Goal: Task Accomplishment & Management: Use online tool/utility

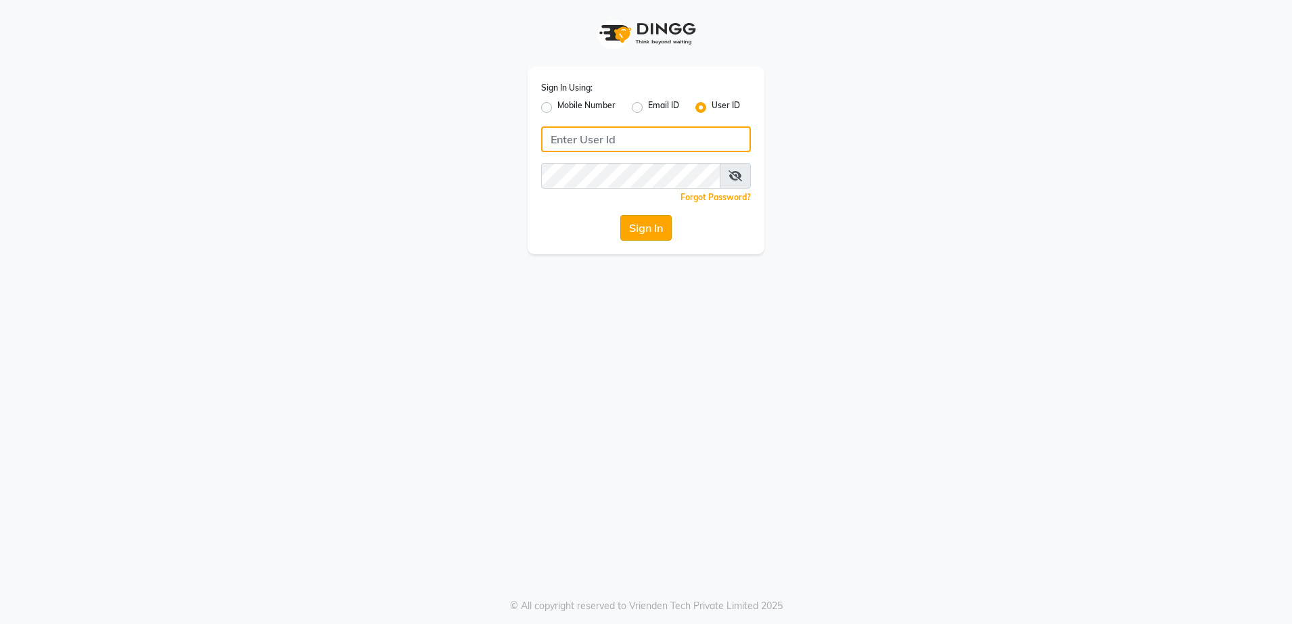
type input "rewindlooks"
click at [645, 229] on button "Sign In" at bounding box center [645, 228] width 51 height 26
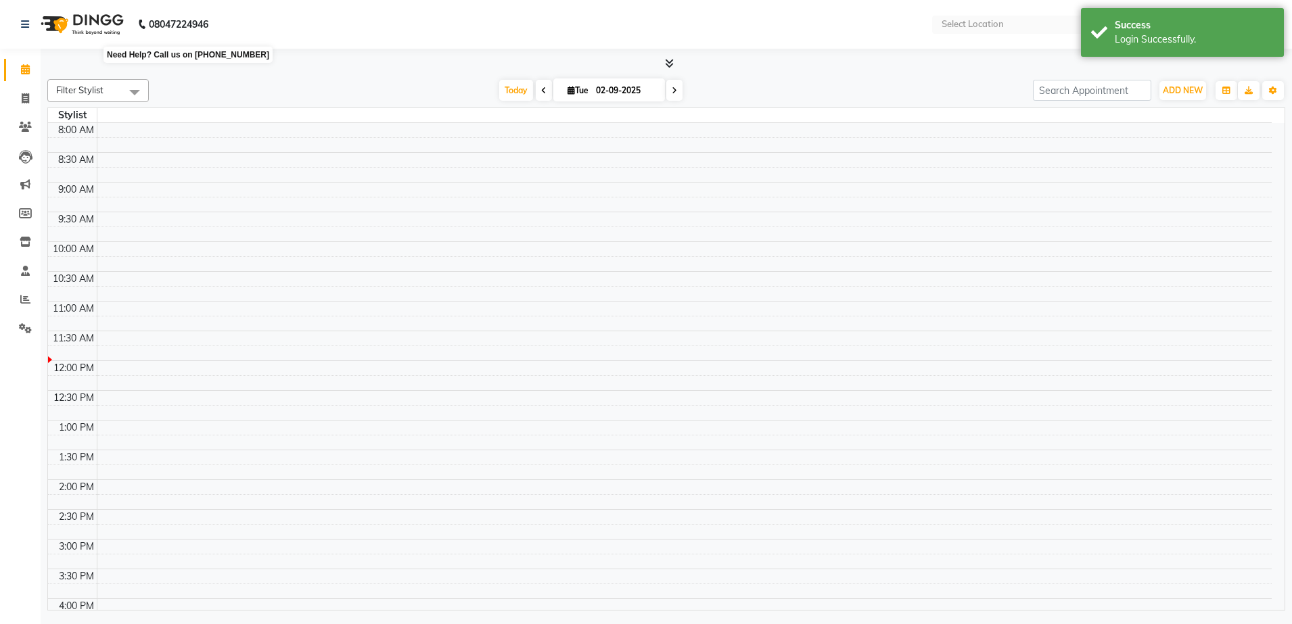
select select "en"
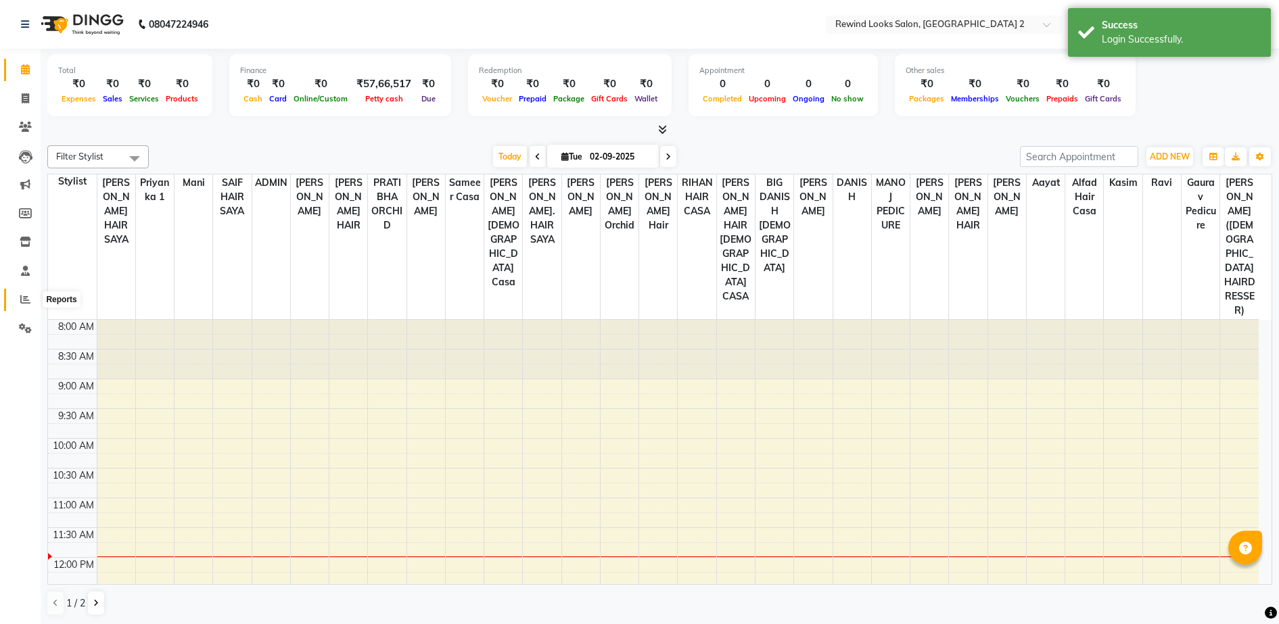
click at [22, 296] on icon at bounding box center [25, 299] width 10 height 10
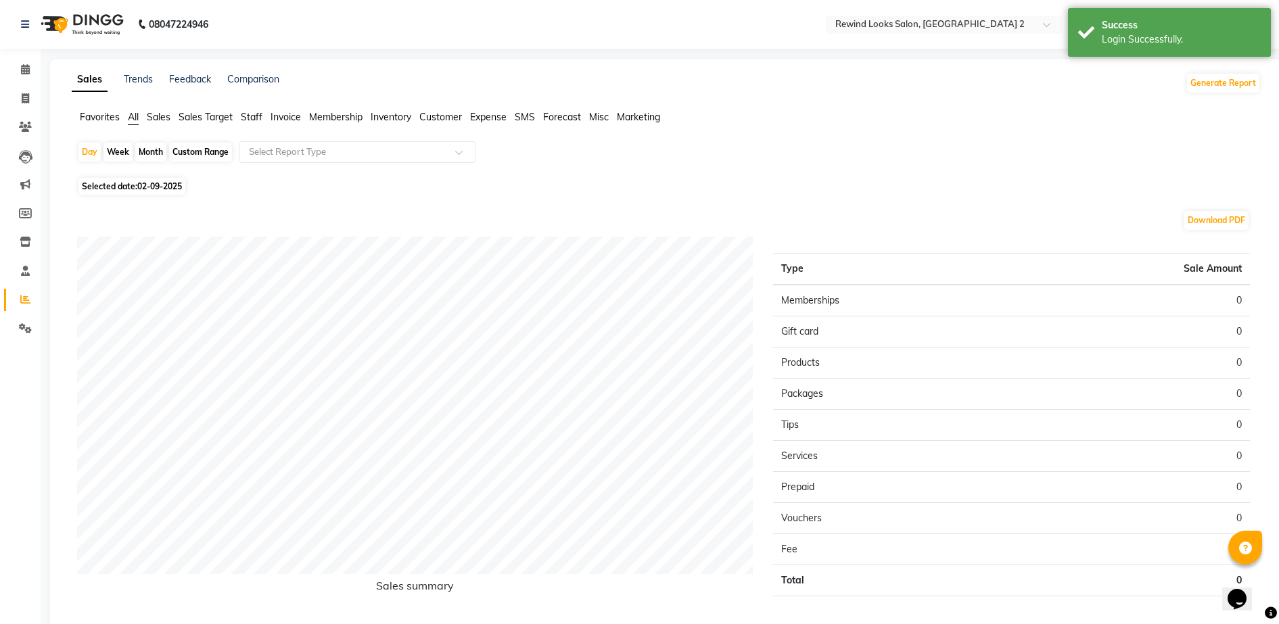
click at [248, 116] on span "Staff" at bounding box center [252, 117] width 22 height 12
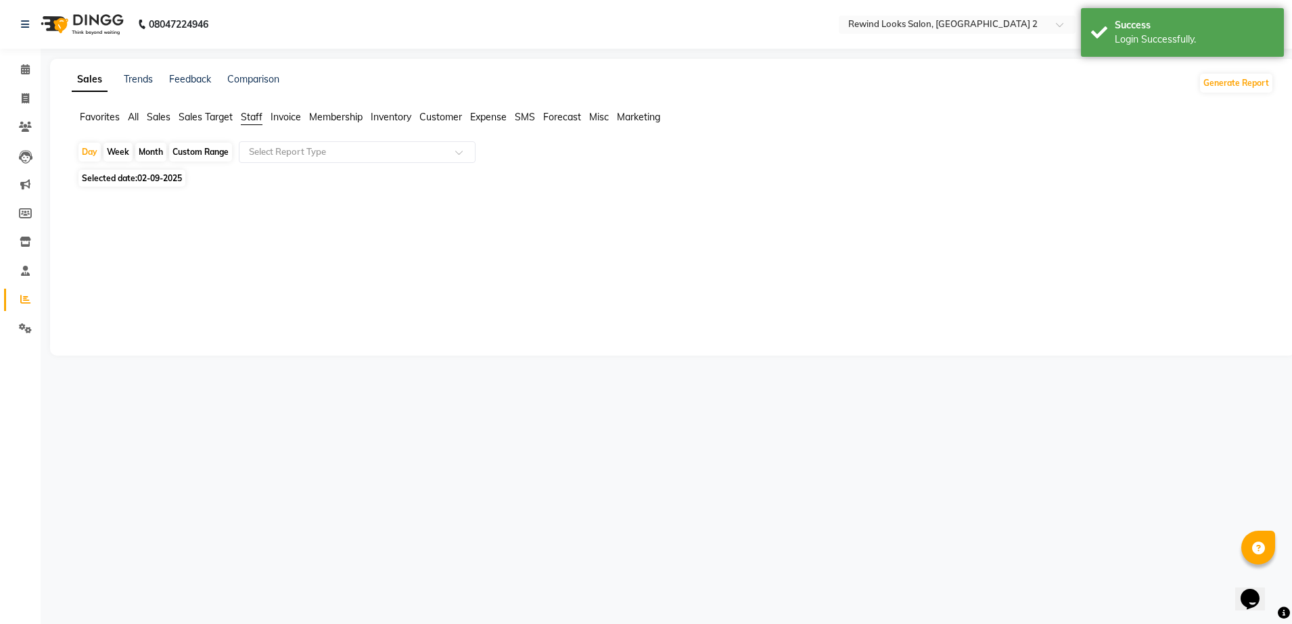
click at [141, 151] on div "Month" at bounding box center [150, 152] width 31 height 19
select select "9"
select select "2025"
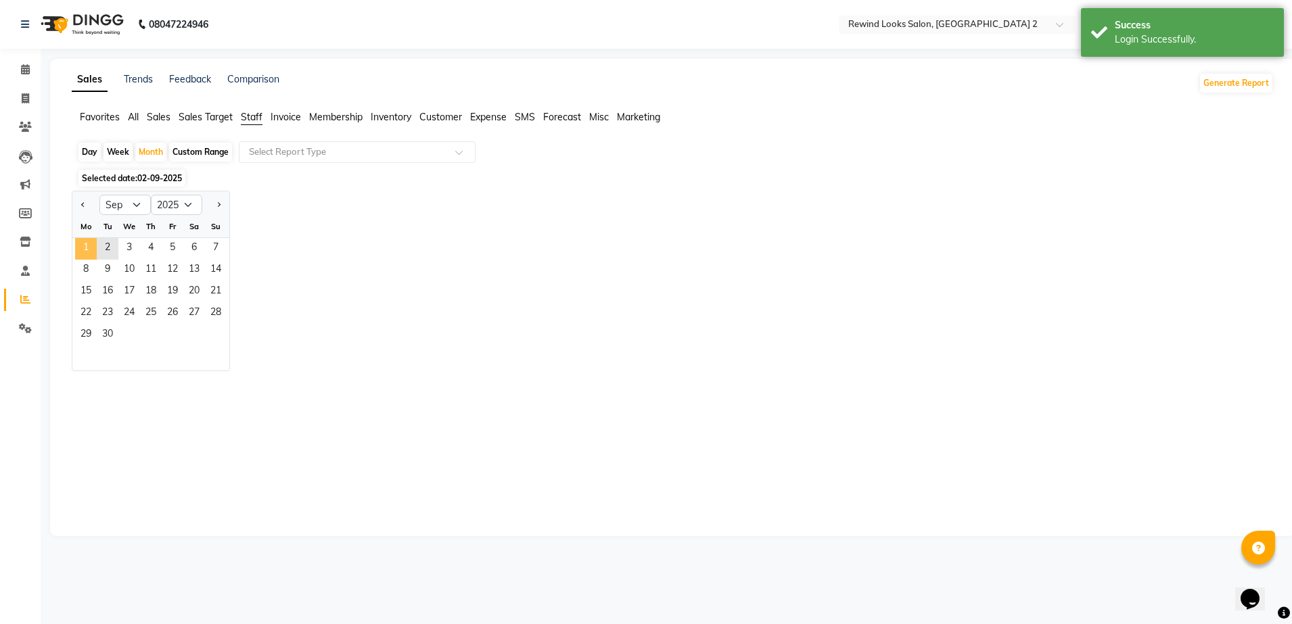
click at [78, 244] on span "1" at bounding box center [86, 249] width 22 height 22
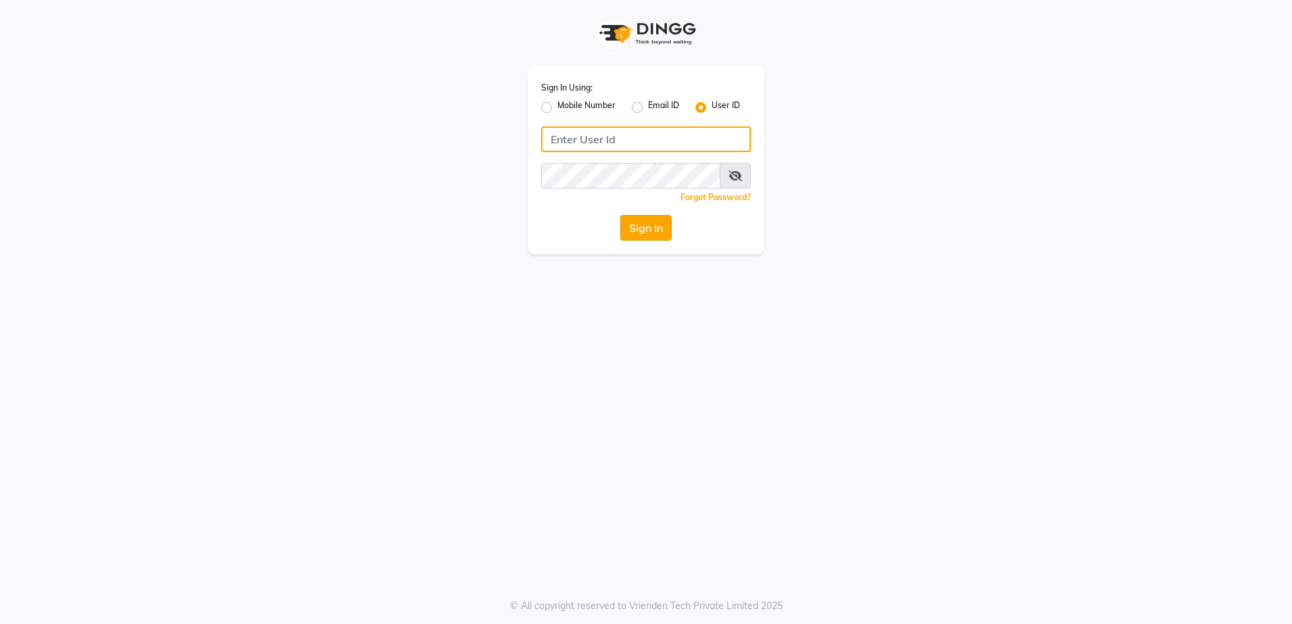
type input "rewindlooks"
click at [637, 229] on button "Sign In" at bounding box center [645, 228] width 51 height 26
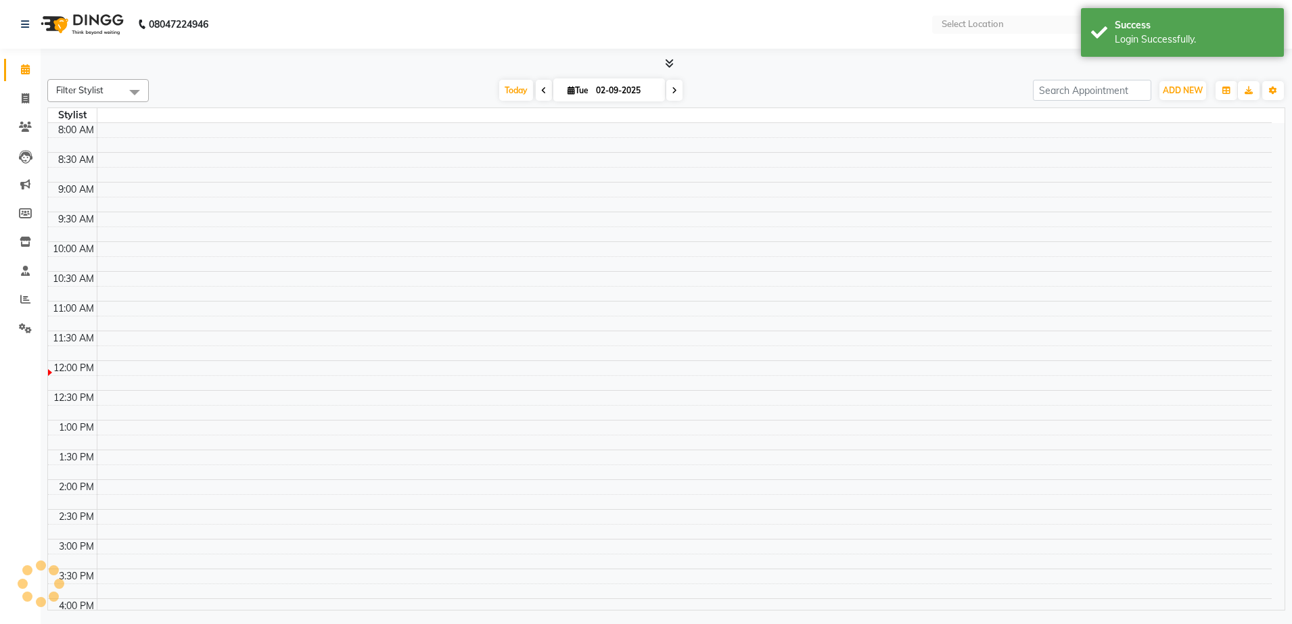
select select "en"
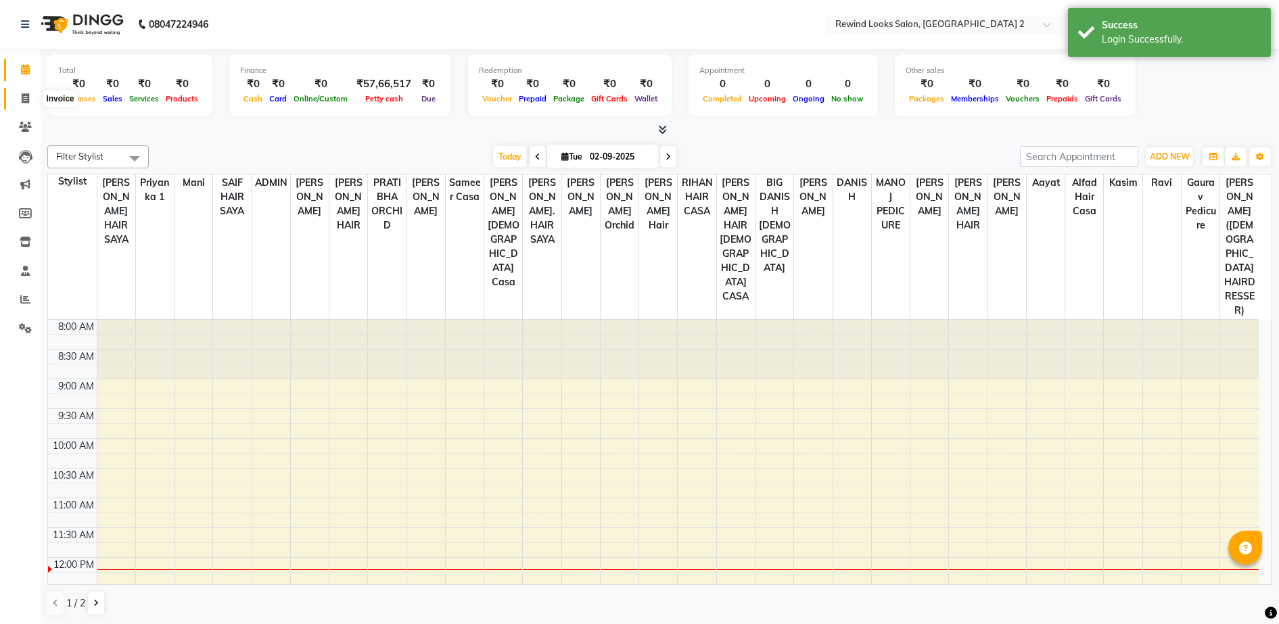
click at [26, 95] on icon at bounding box center [25, 98] width 7 height 10
select select "service"
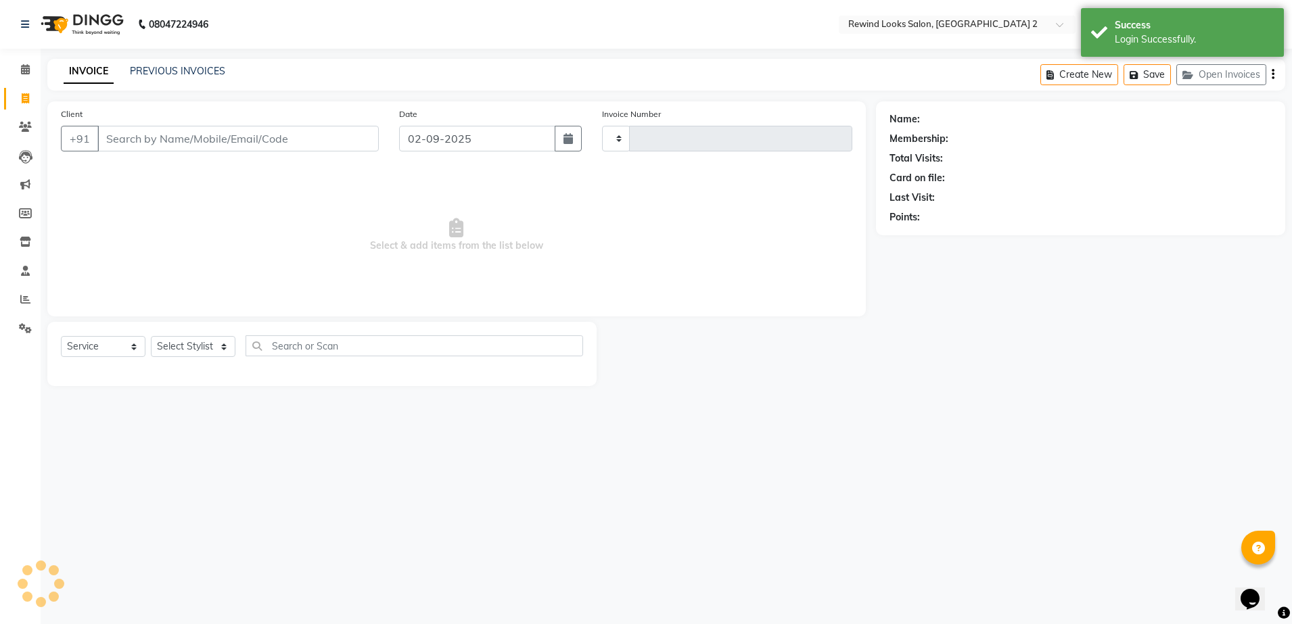
type input "9259"
select select "4640"
drag, startPoint x: 185, startPoint y: 126, endPoint x: 181, endPoint y: 145, distance: 20.0
click at [181, 145] on input "Client" at bounding box center [237, 139] width 281 height 26
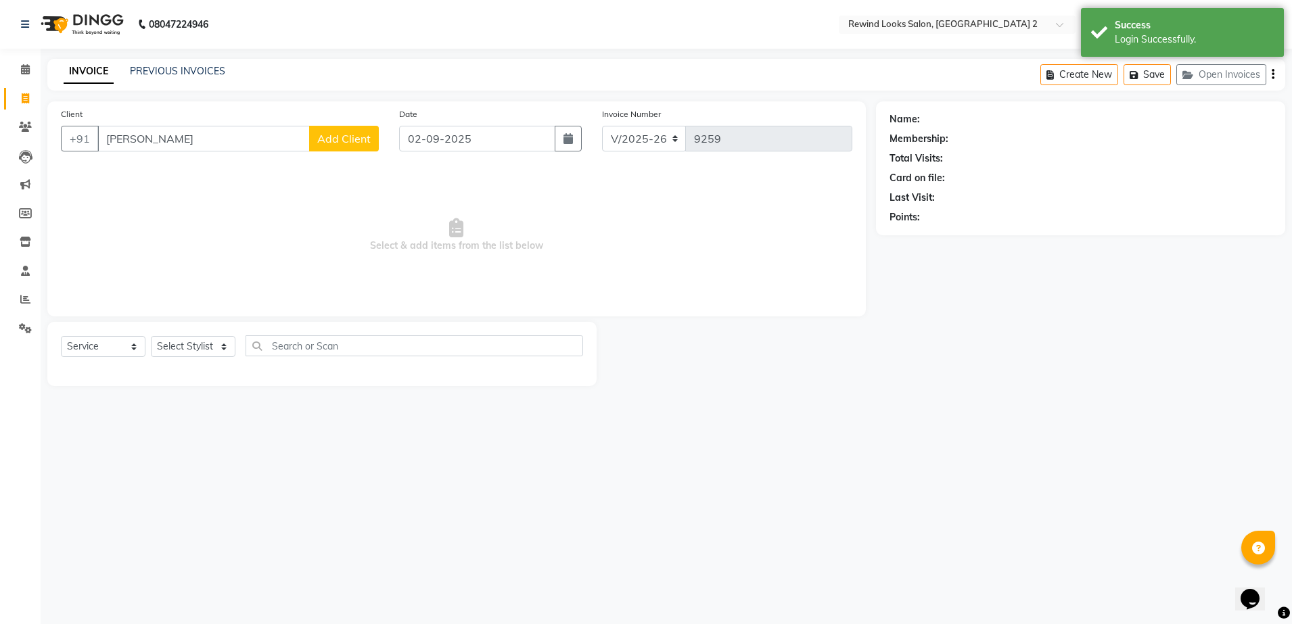
type input "KALPA"
select select "27076"
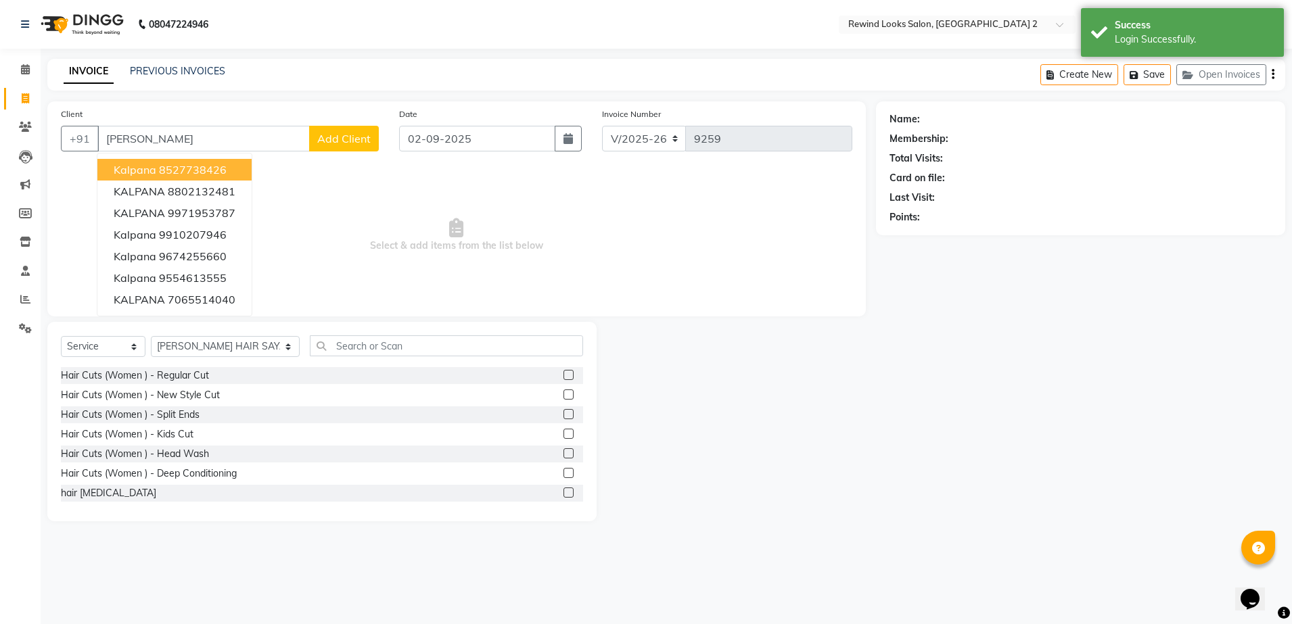
click at [187, 175] on ngb-highlight "8527738426" at bounding box center [193, 170] width 68 height 14
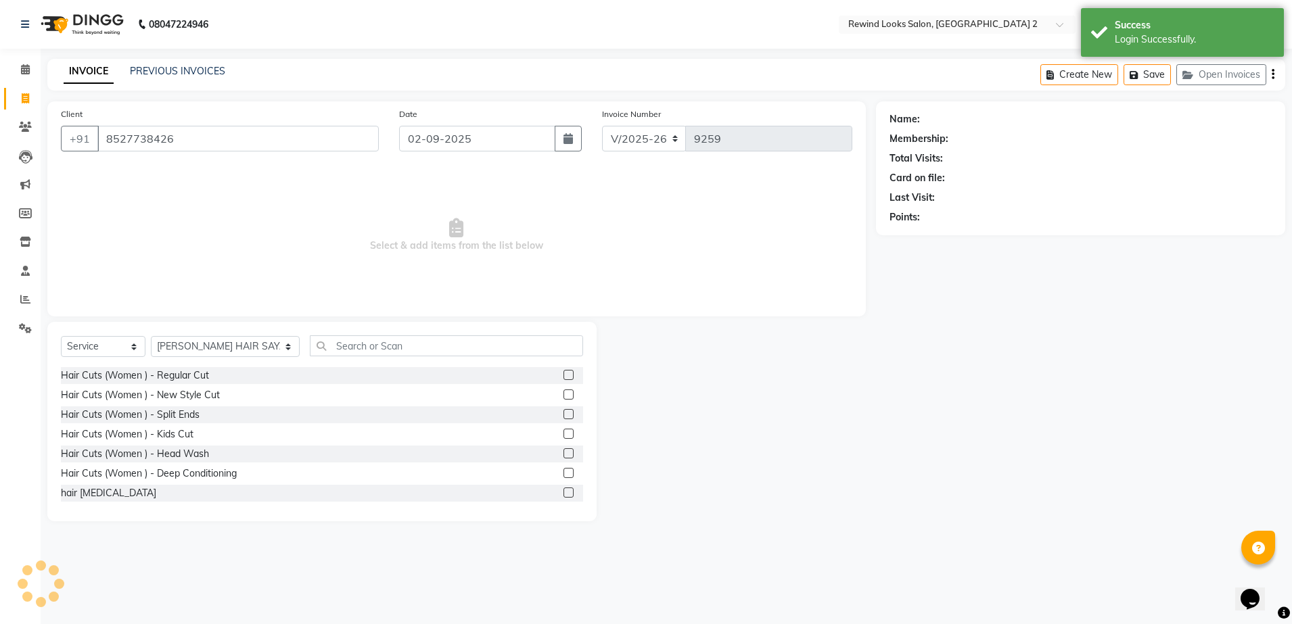
type input "8527738426"
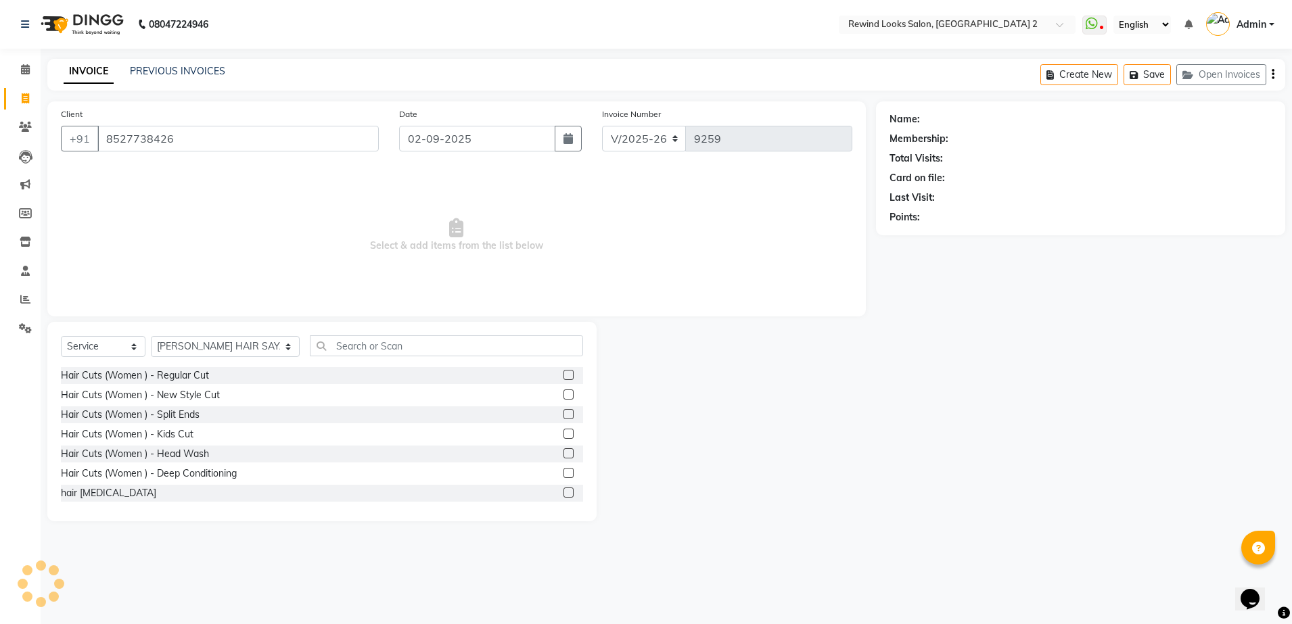
select select "1: Object"
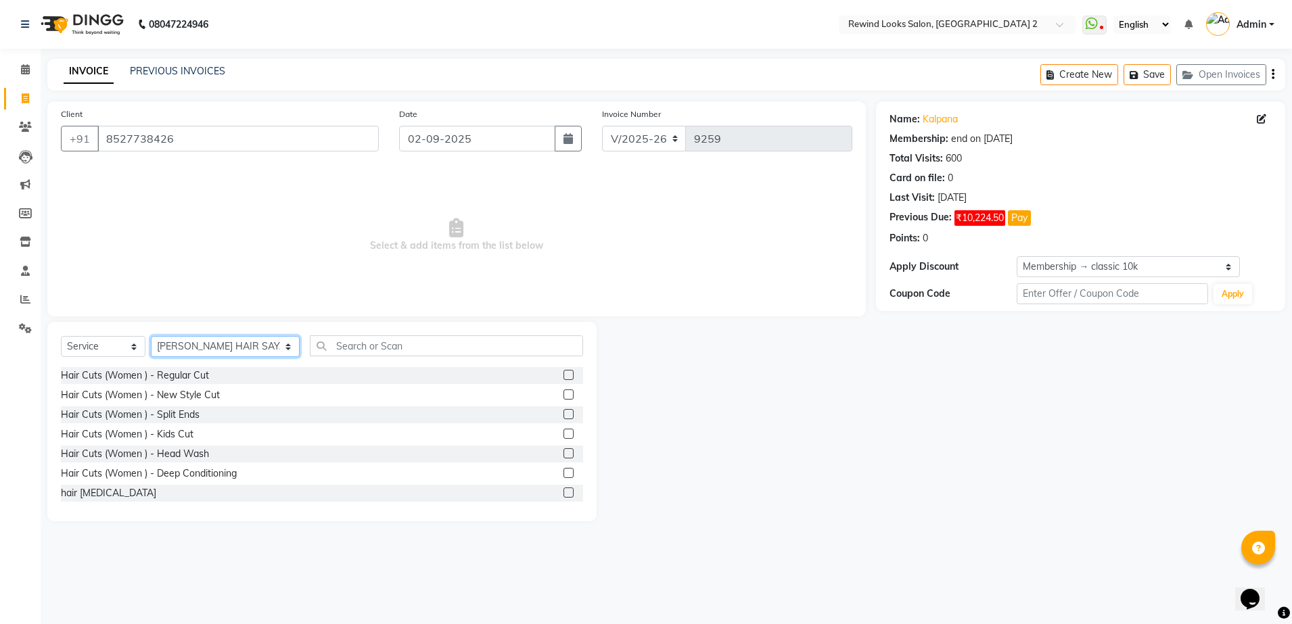
click at [215, 341] on select "Select Stylist aayat ADMIN Alfad hair Casa [PERSON_NAME] ([DEMOGRAPHIC_DATA] HA…" at bounding box center [225, 346] width 149 height 21
select select "47089"
click at [151, 336] on select "Select Stylist aayat ADMIN Alfad hair Casa [PERSON_NAME] ([DEMOGRAPHIC_DATA] HA…" at bounding box center [225, 346] width 149 height 21
click at [310, 346] on input "text" at bounding box center [446, 345] width 273 height 21
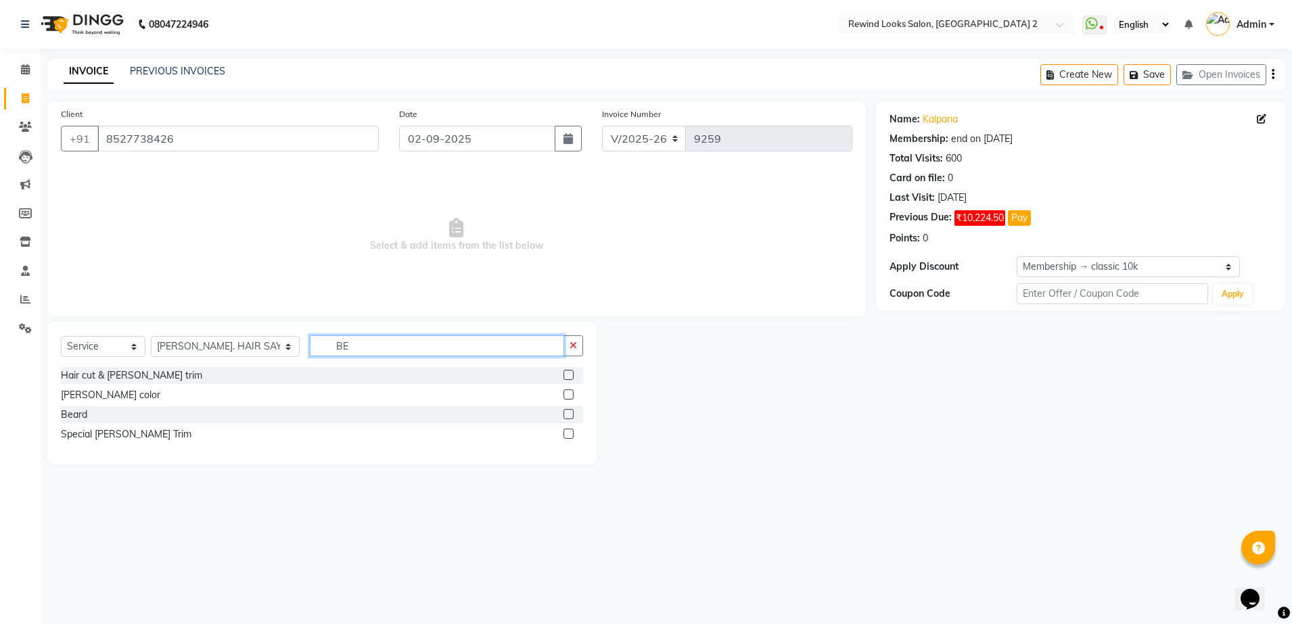
type input "B"
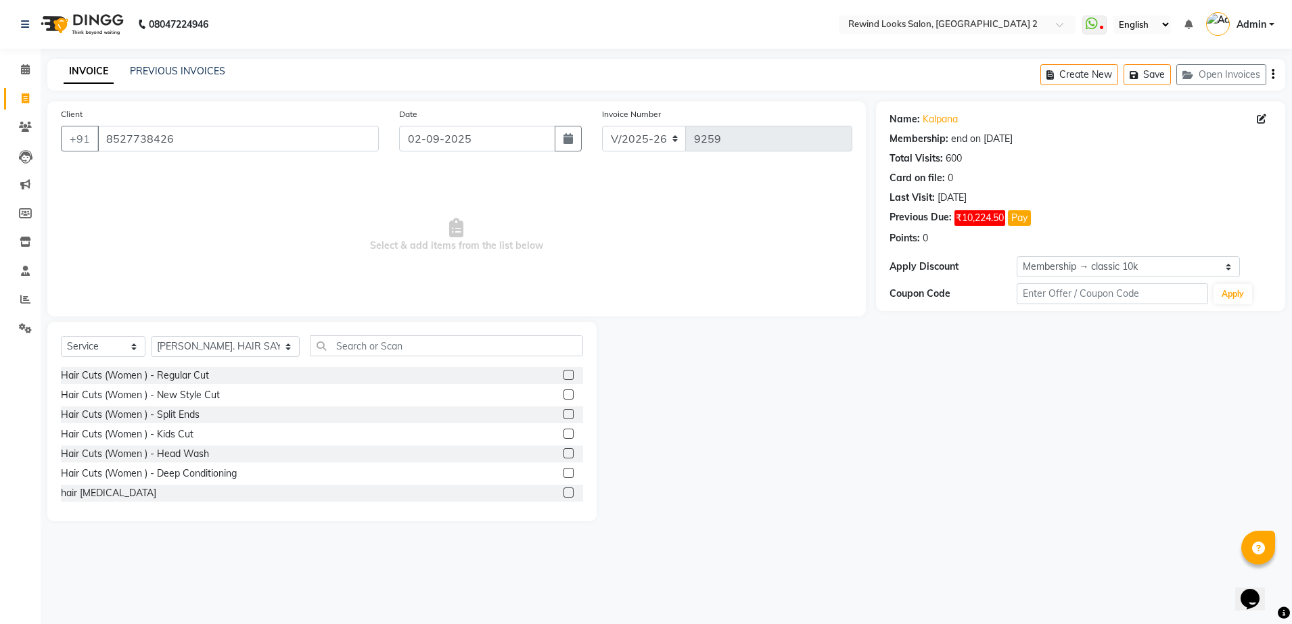
click at [431, 323] on div "Client [PHONE_NUMBER] Date [DATE] Invoice Number V/2025 V/[PHONE_NUMBER] Select…" at bounding box center [456, 311] width 839 height 420
click at [428, 325] on div "Select Service Product Membership Package Voucher Prepaid Gift Card Select Styl…" at bounding box center [321, 422] width 549 height 200
click at [426, 337] on input "text" at bounding box center [446, 345] width 273 height 21
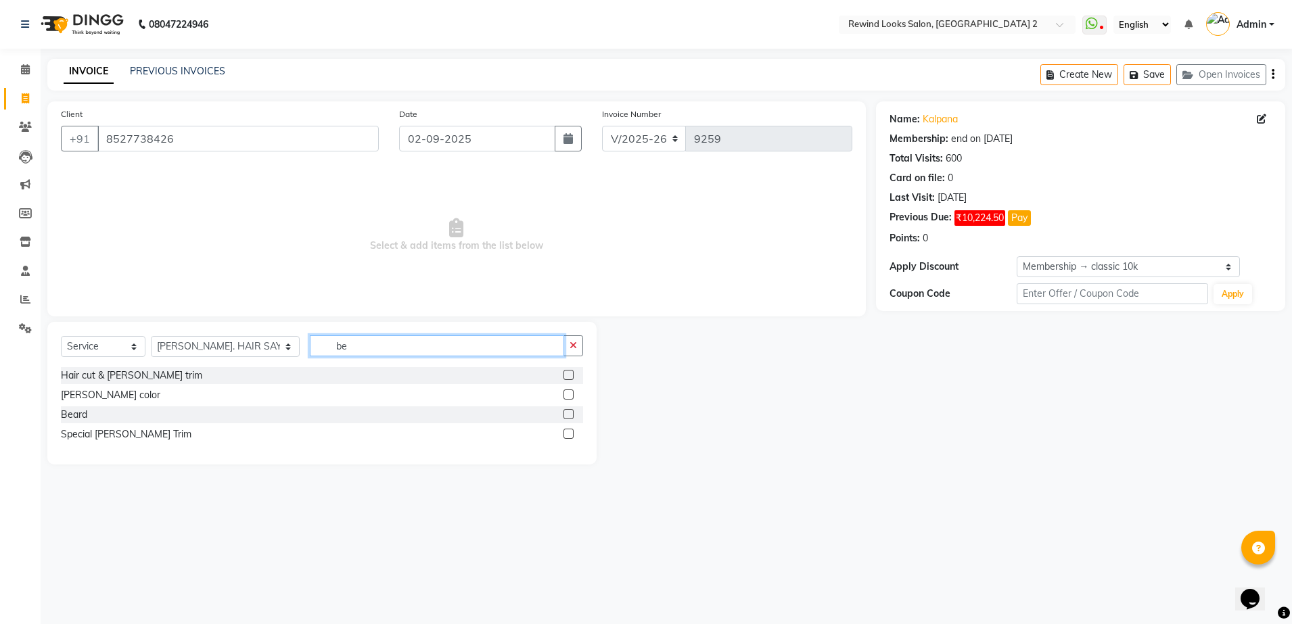
type input "be"
click at [566, 415] on label at bounding box center [568, 414] width 10 height 10
click at [566, 415] on input "checkbox" at bounding box center [567, 415] width 9 height 9
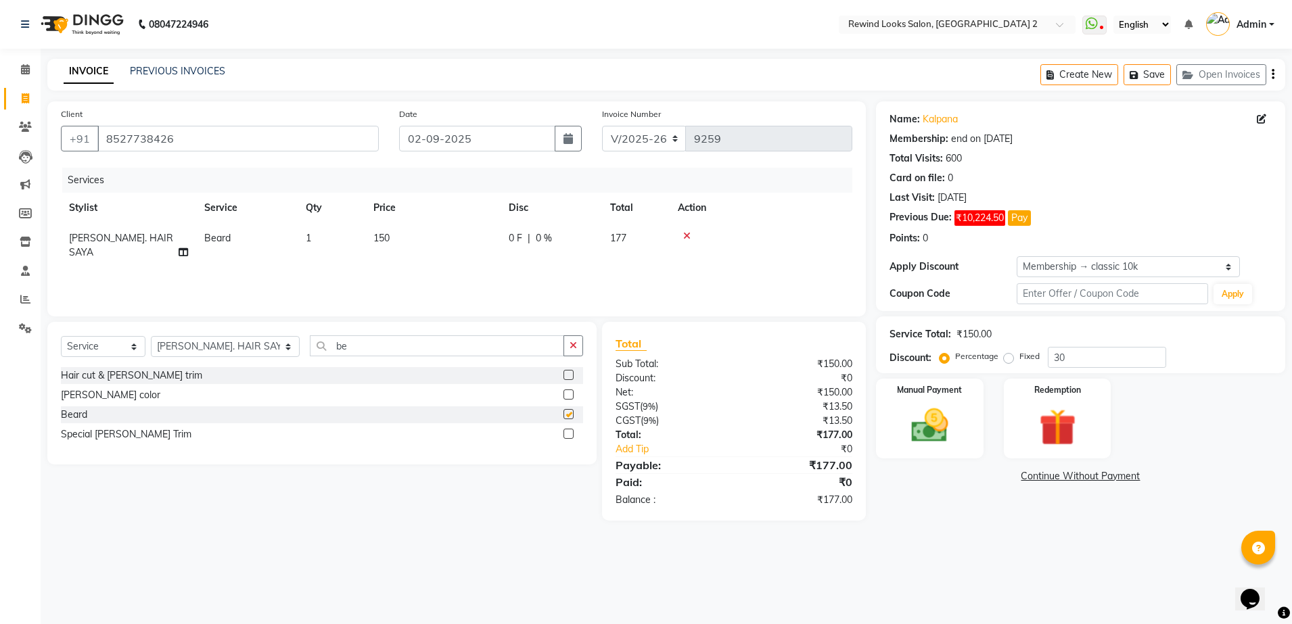
checkbox input "false"
click at [420, 237] on td "150" at bounding box center [432, 245] width 135 height 45
select select "47089"
click at [494, 236] on input "150" at bounding box center [496, 241] width 119 height 21
type input "105"
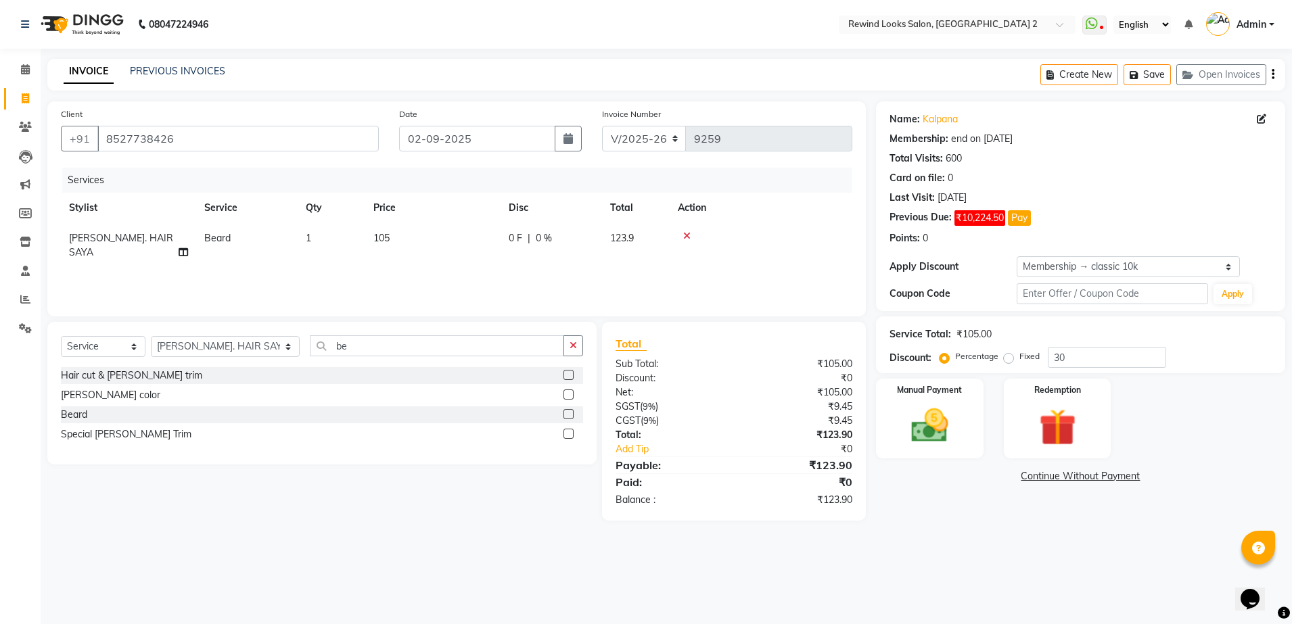
click at [1273, 75] on icon "button" at bounding box center [1272, 74] width 3 height 1
select select "27076"
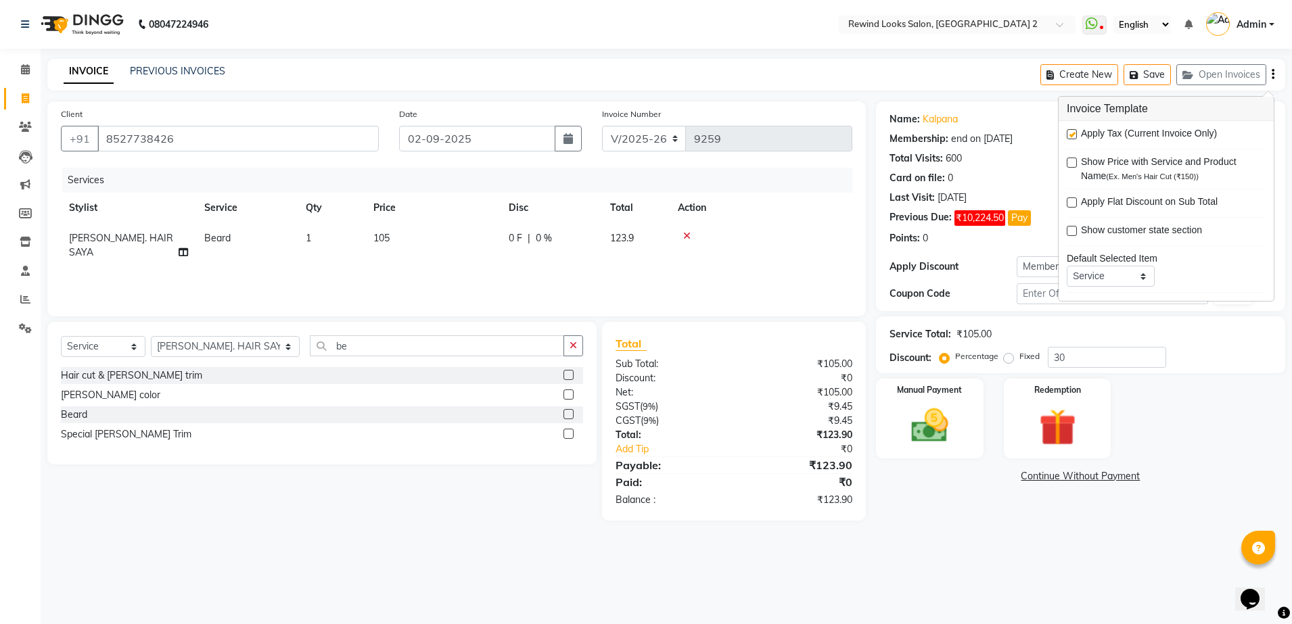
click at [1068, 135] on label at bounding box center [1072, 134] width 10 height 10
click at [1068, 135] on input "checkbox" at bounding box center [1071, 135] width 9 height 9
checkbox input "false"
click at [945, 389] on label "Manual Payment" at bounding box center [929, 389] width 68 height 13
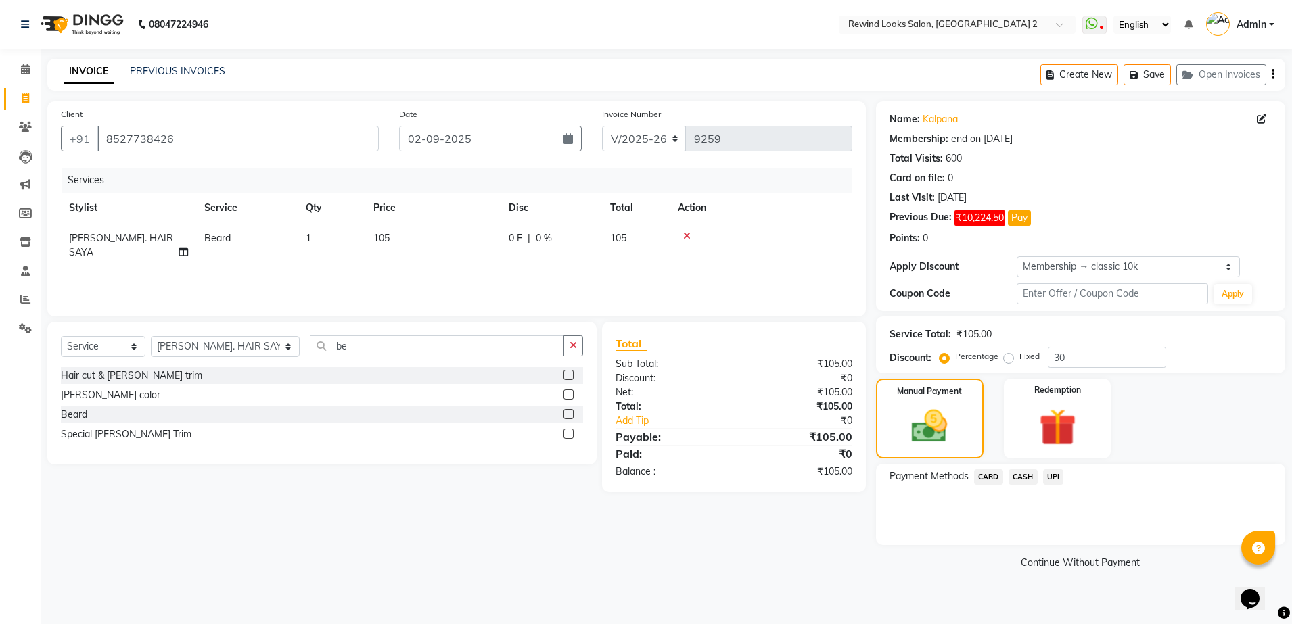
click at [1052, 477] on span "UPI" at bounding box center [1053, 477] width 21 height 16
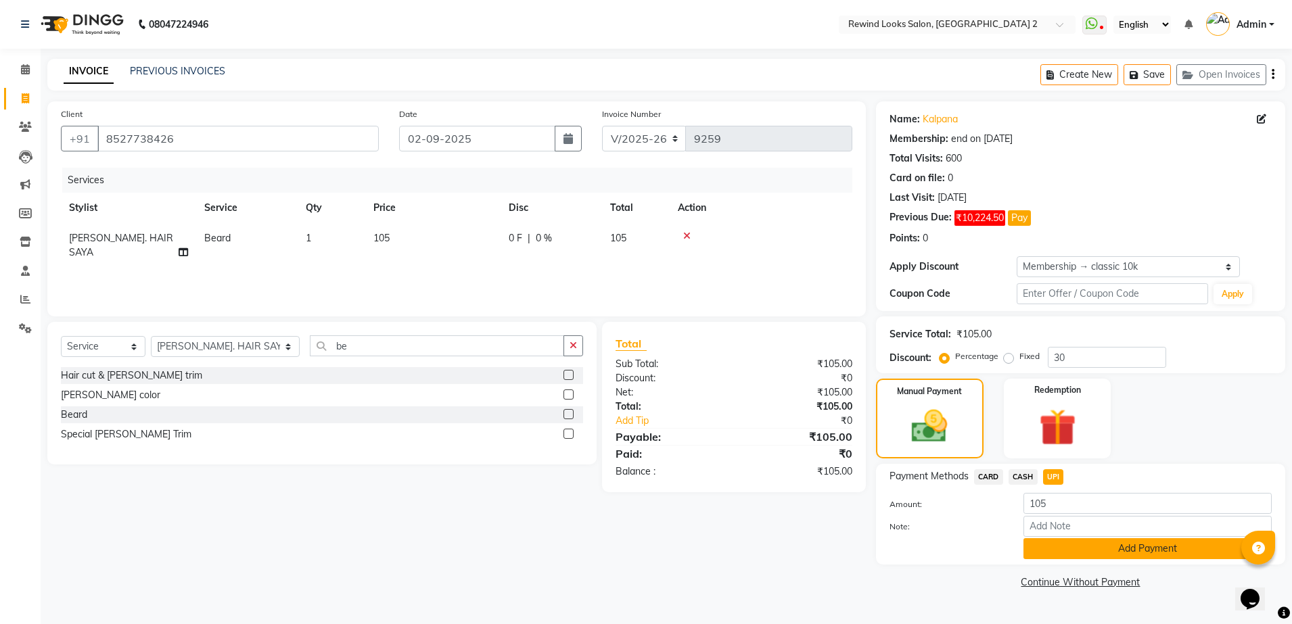
click at [1098, 543] on button "Add Payment" at bounding box center [1147, 548] width 248 height 21
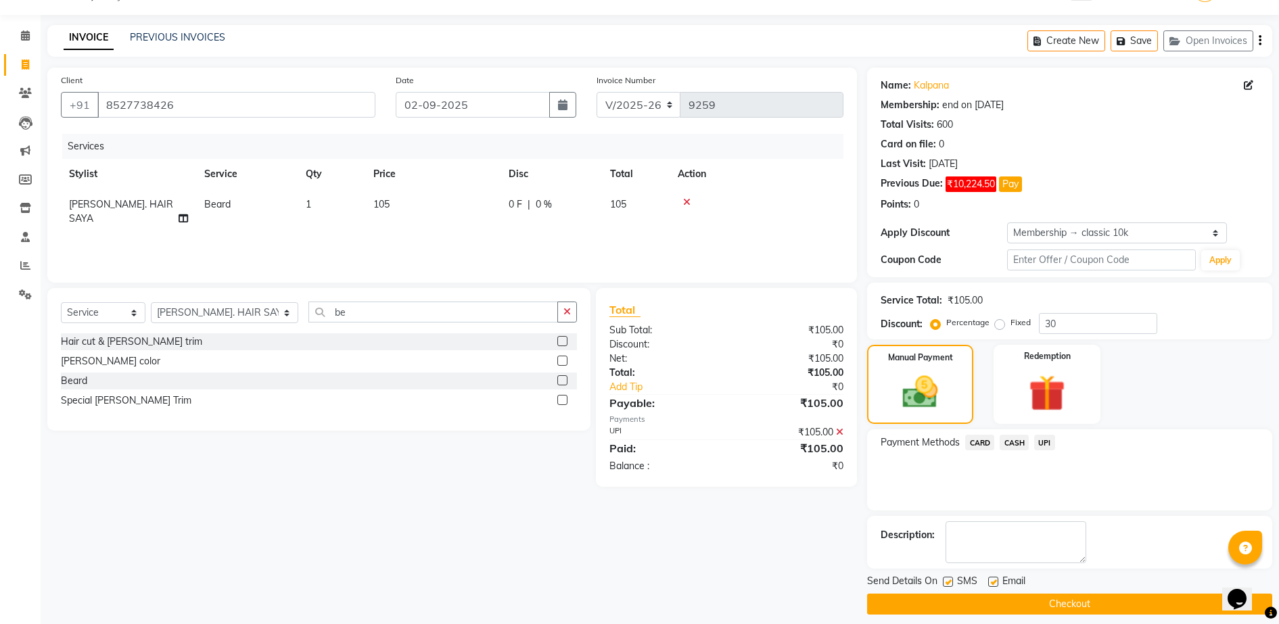
scroll to position [45, 0]
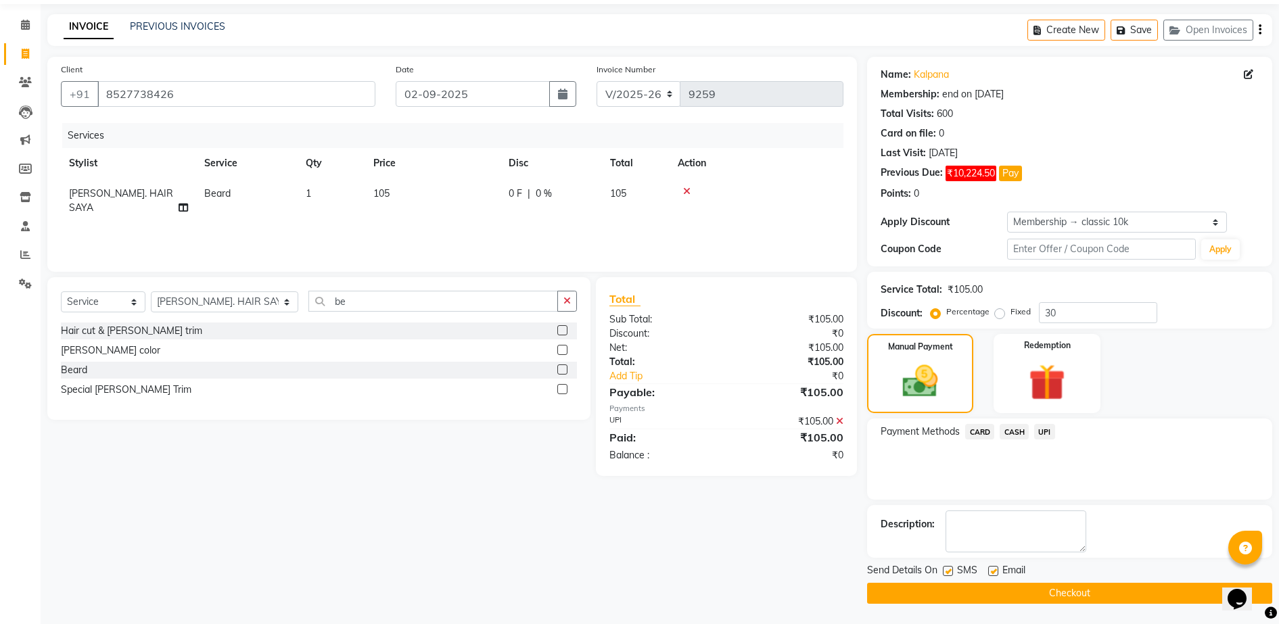
click at [998, 598] on button "Checkout" at bounding box center [1069, 593] width 405 height 21
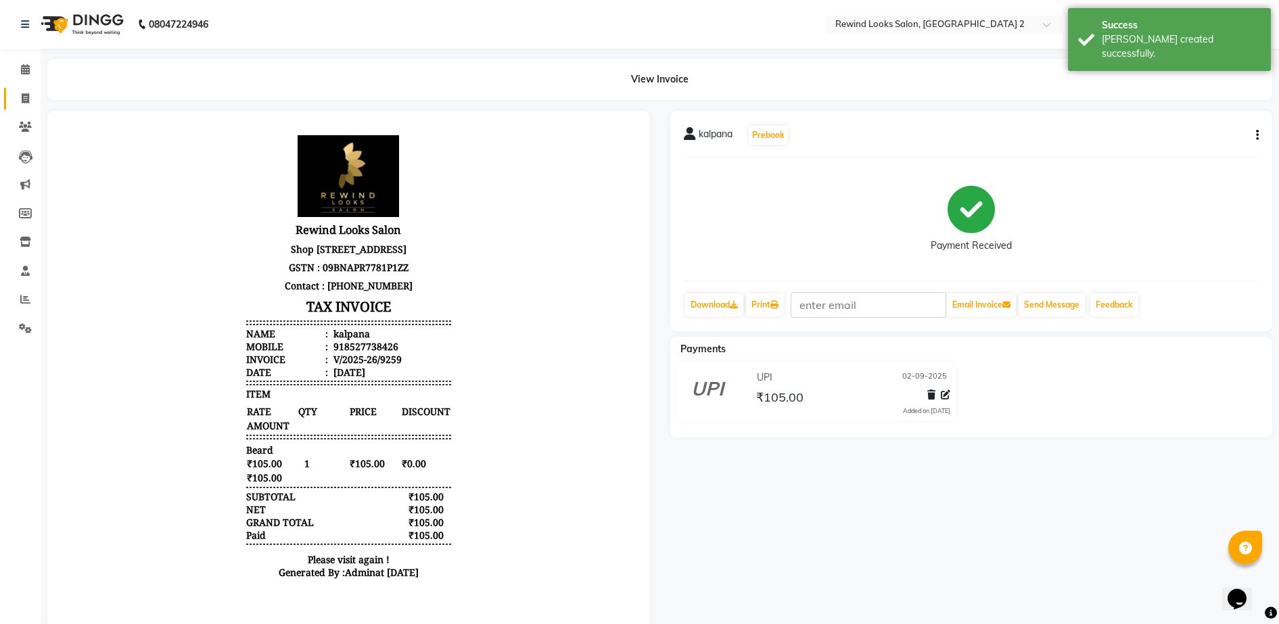
click at [26, 106] on link "Invoice" at bounding box center [20, 99] width 32 height 22
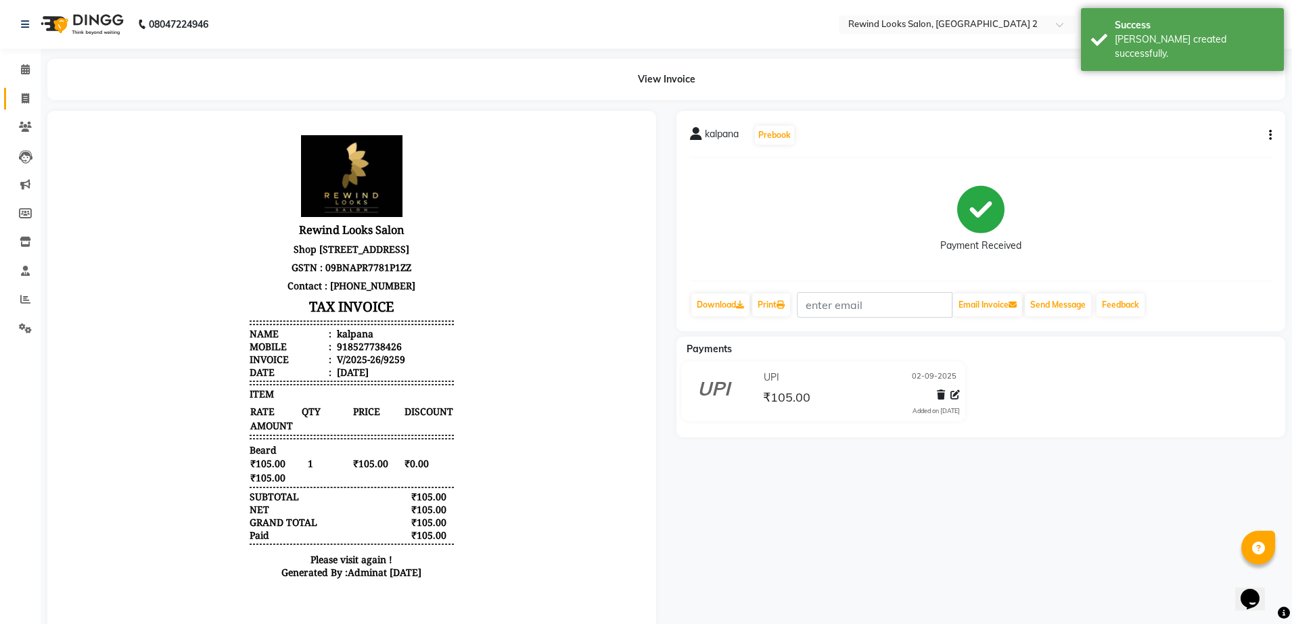
select select "service"
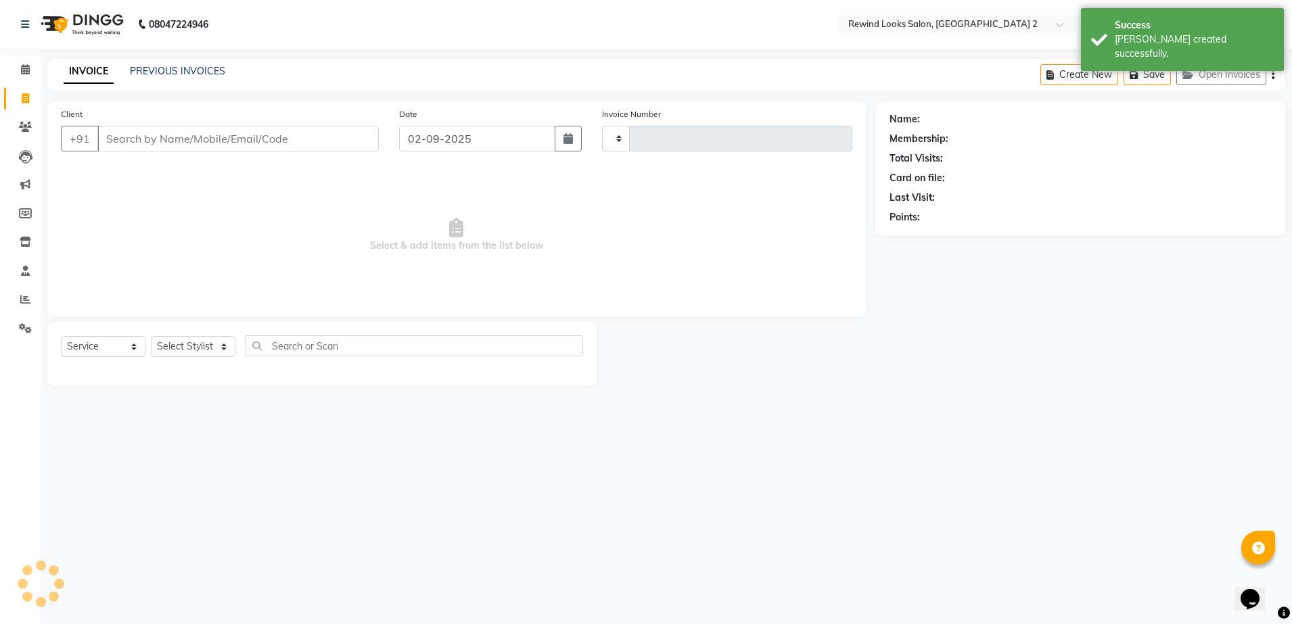
select select "27076"
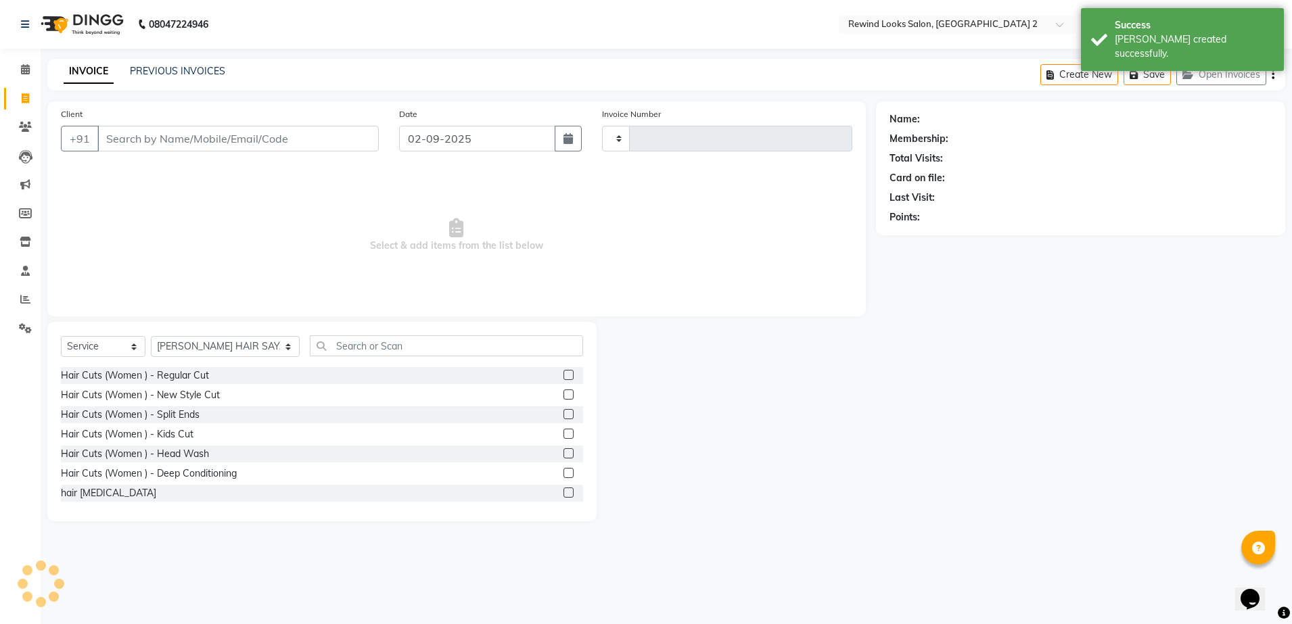
click at [114, 134] on input "Client" at bounding box center [237, 139] width 281 height 26
type input "9260"
select select "4640"
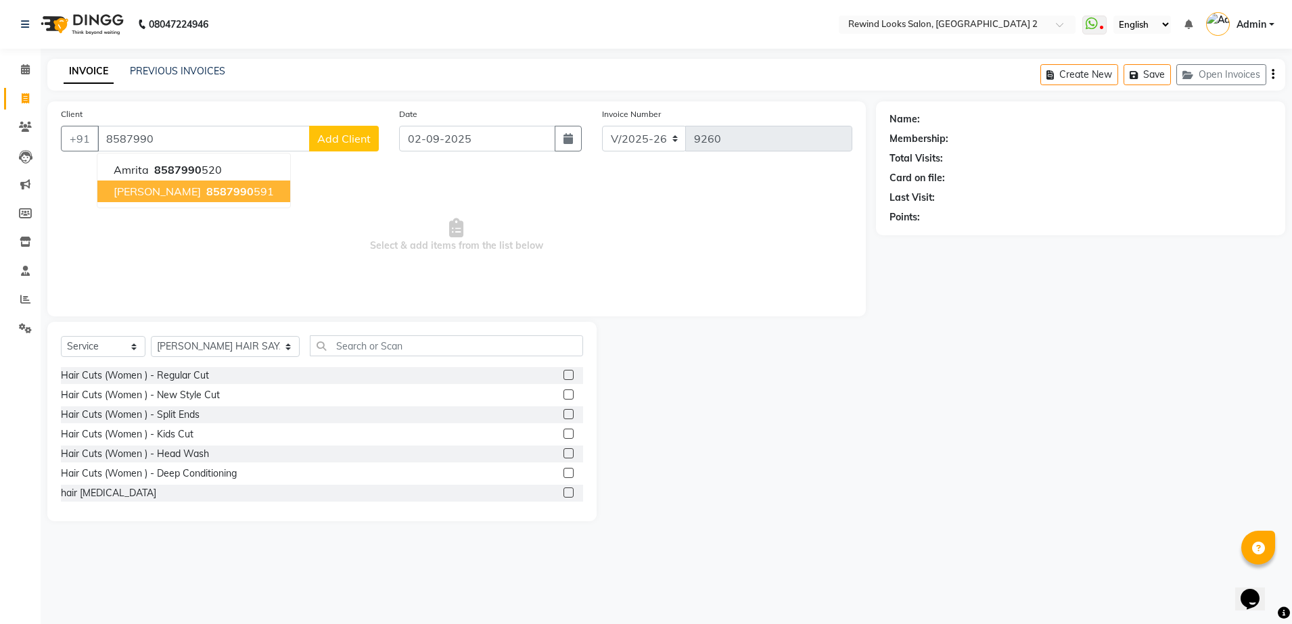
click at [144, 193] on span "[PERSON_NAME]" at bounding box center [157, 192] width 87 height 14
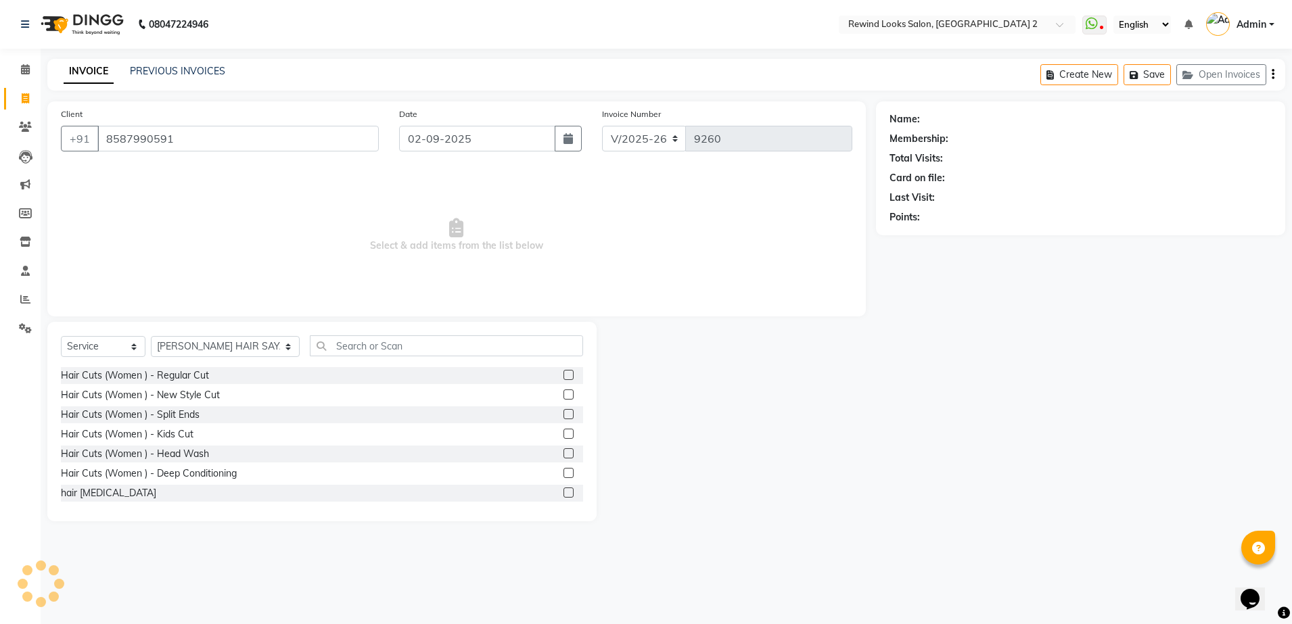
type input "8587990591"
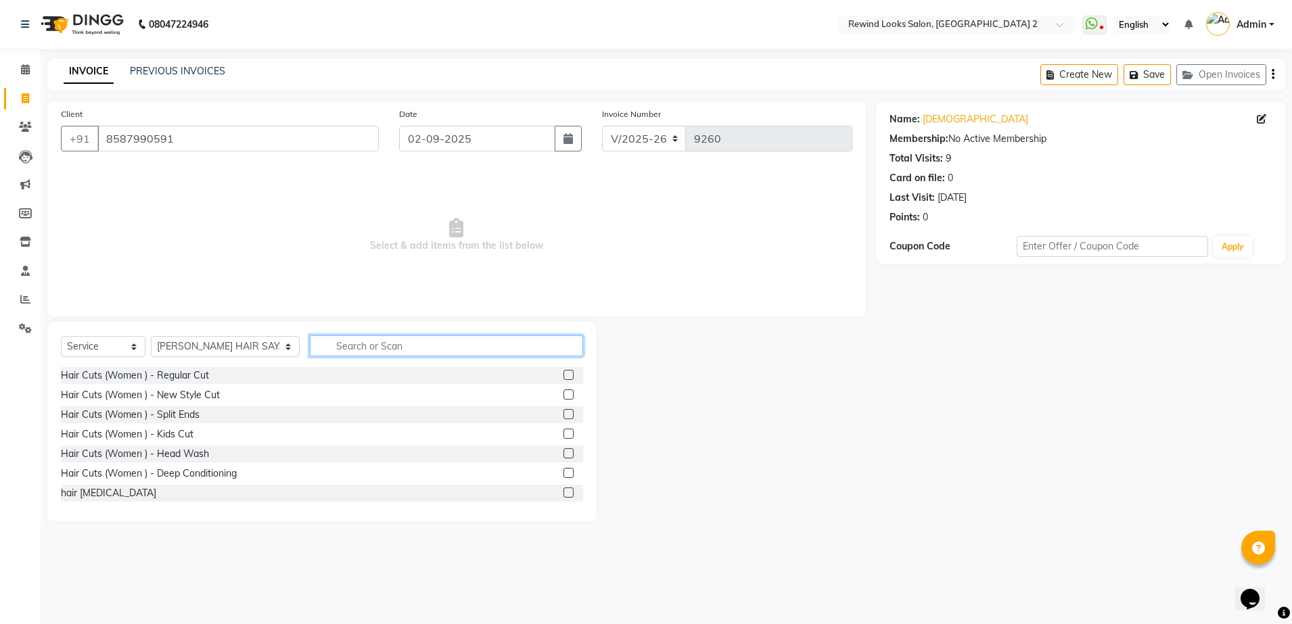
click at [310, 344] on input "text" at bounding box center [446, 345] width 273 height 21
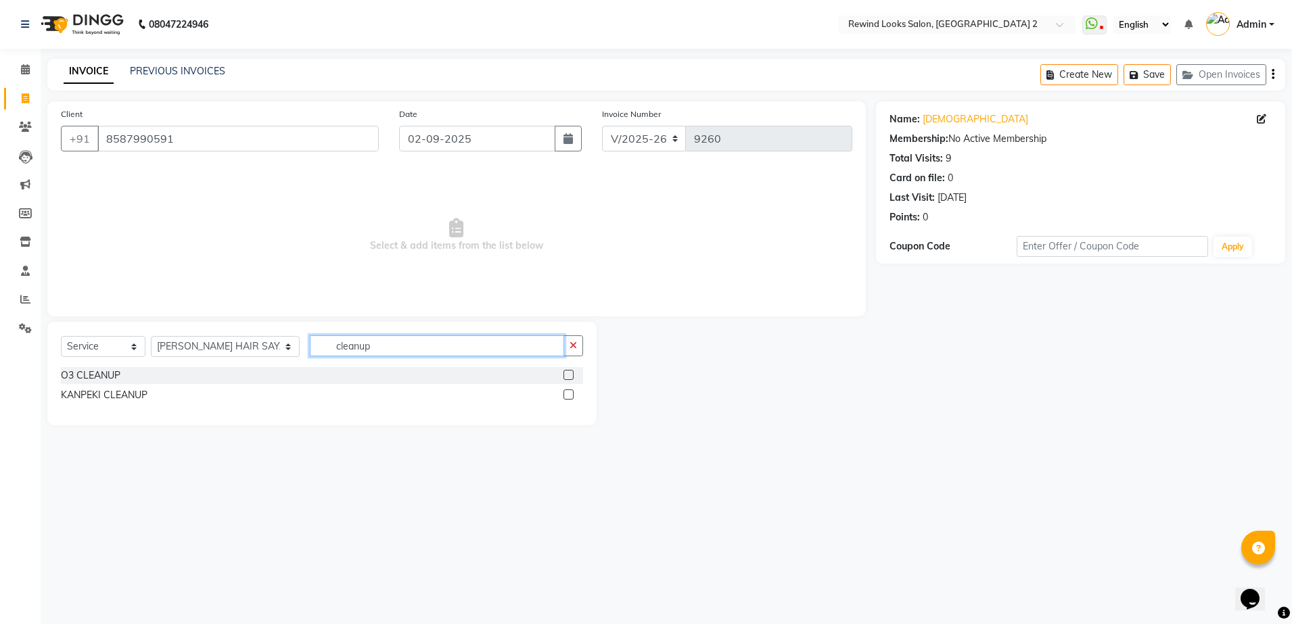
type input "cleanup"
click at [570, 393] on label at bounding box center [568, 395] width 10 height 10
click at [570, 393] on input "checkbox" at bounding box center [567, 395] width 9 height 9
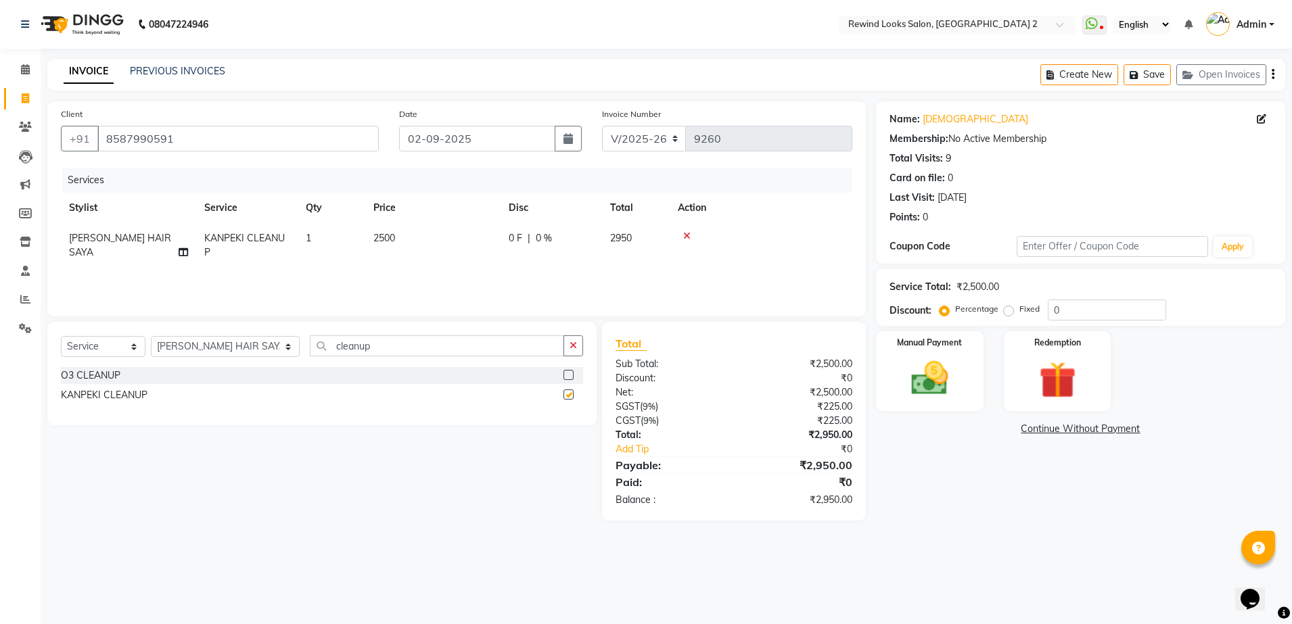
checkbox input "false"
click at [411, 230] on td "2500" at bounding box center [432, 245] width 135 height 45
select select "27076"
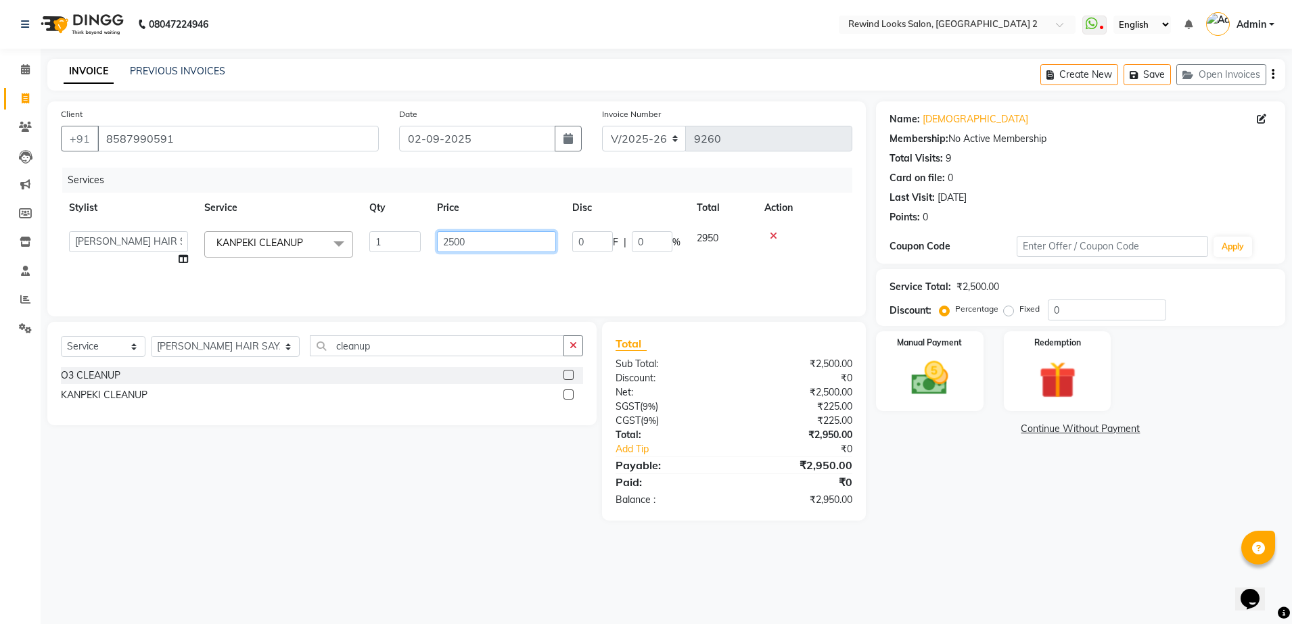
click at [511, 235] on input "2500" at bounding box center [496, 241] width 119 height 21
type input "2"
type input "1750"
click at [960, 339] on label "Manual Payment" at bounding box center [929, 341] width 68 height 13
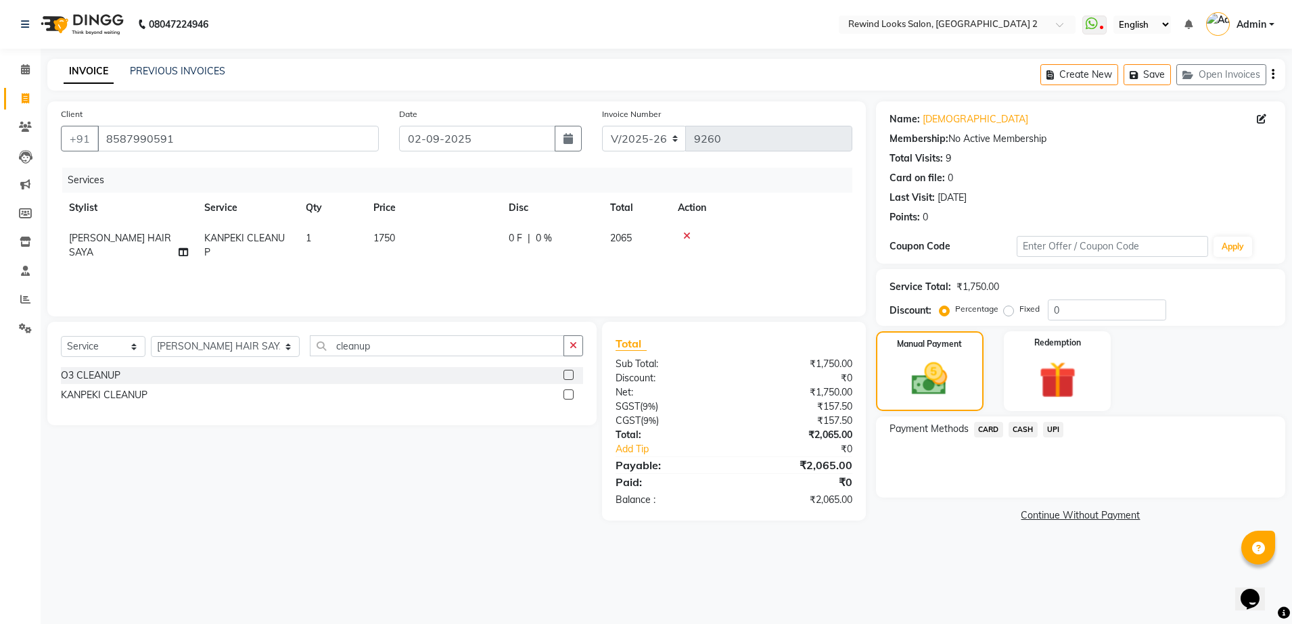
click at [1058, 430] on span "UPI" at bounding box center [1053, 430] width 21 height 16
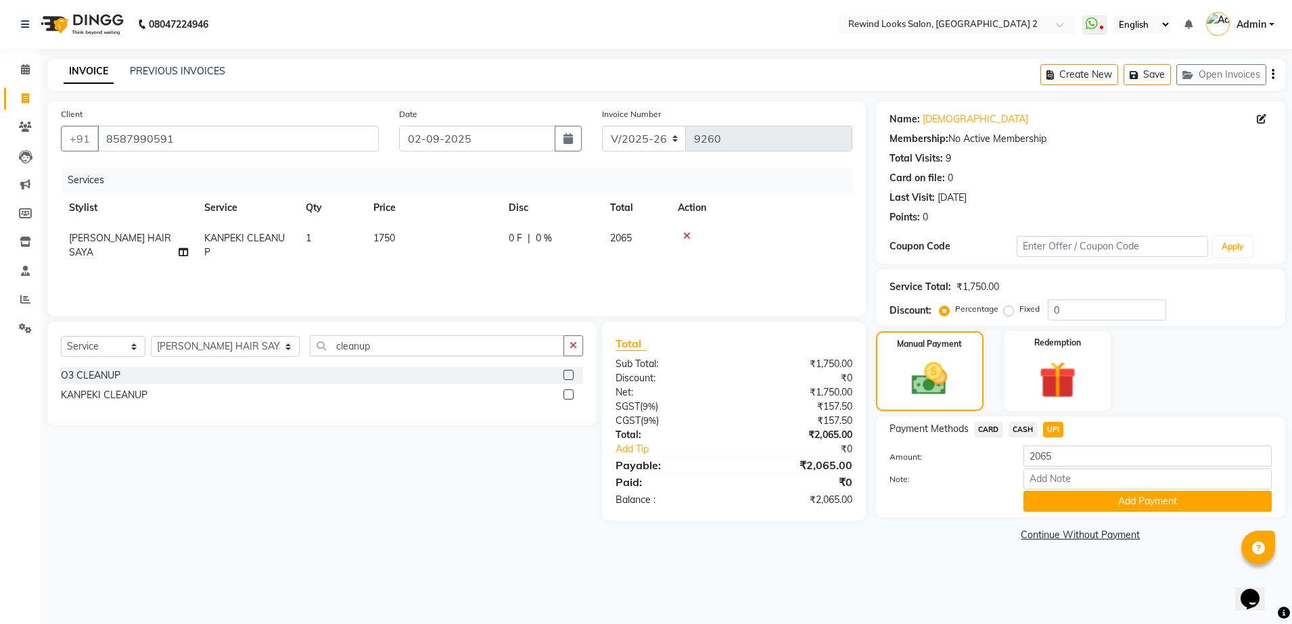
click at [1274, 72] on div "Create New Save Open Invoices" at bounding box center [1162, 75] width 245 height 32
click at [1271, 74] on icon "button" at bounding box center [1272, 74] width 3 height 1
select select "27076"
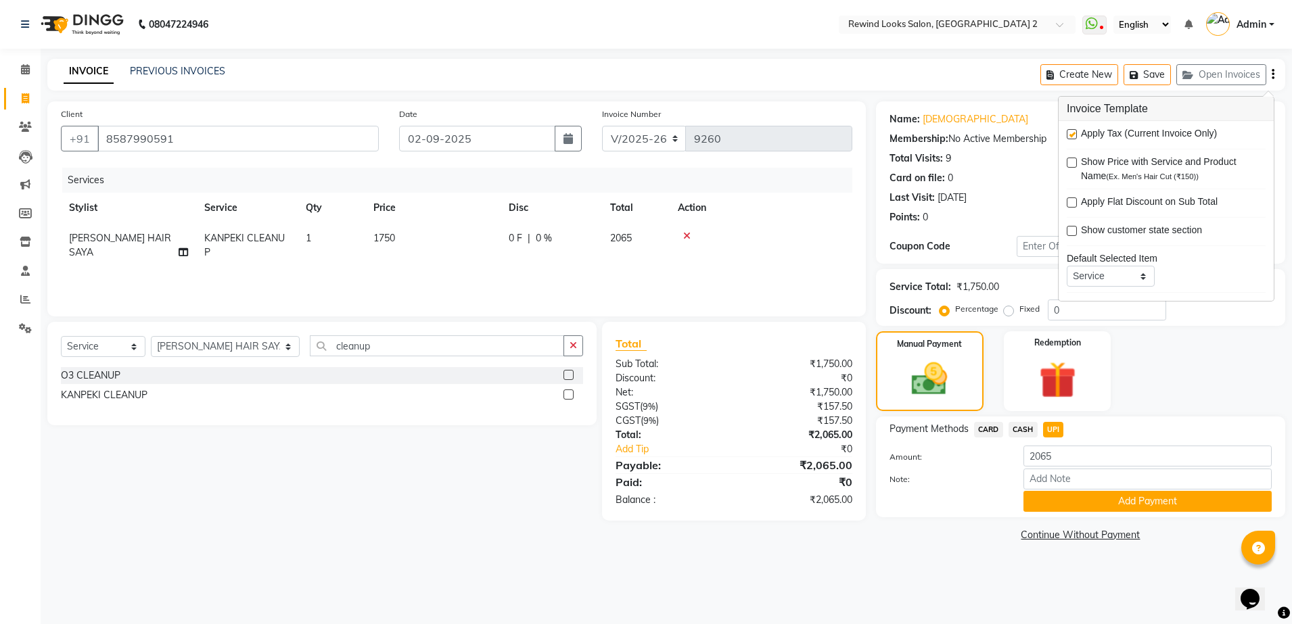
click at [1073, 135] on label at bounding box center [1072, 134] width 10 height 10
click at [1073, 135] on input "checkbox" at bounding box center [1071, 135] width 9 height 9
checkbox input "false"
click at [896, 334] on div "Manual Payment" at bounding box center [930, 371] width 112 height 83
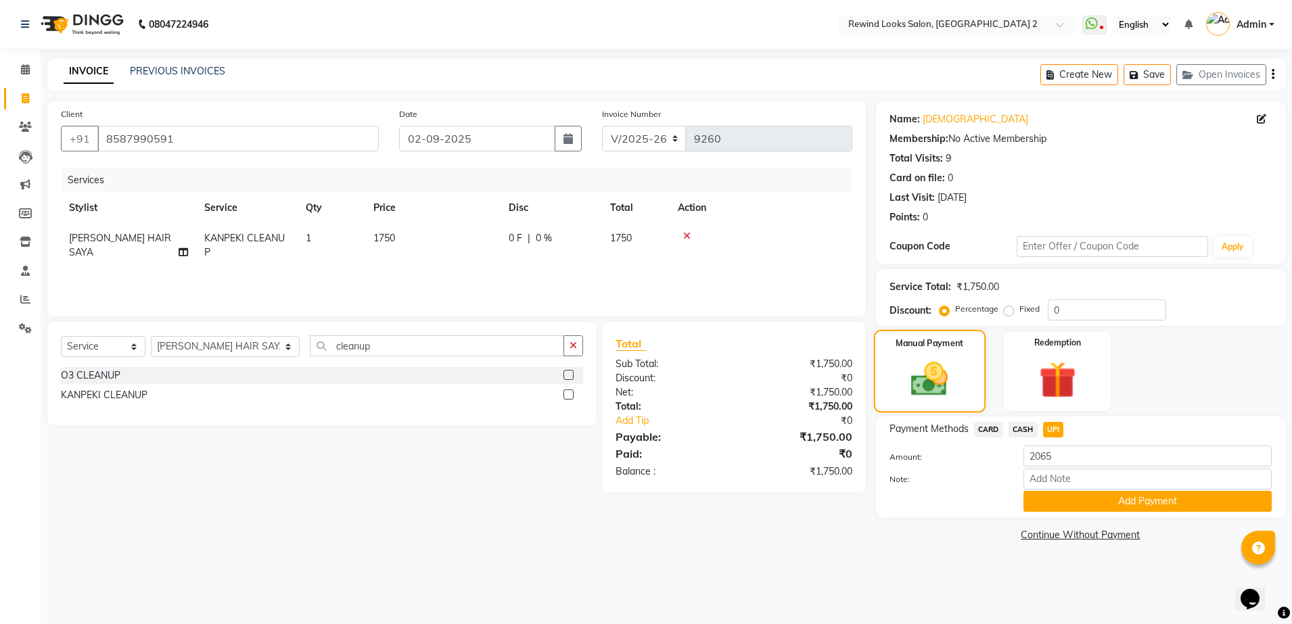
click at [915, 349] on label "Manual Payment" at bounding box center [929, 343] width 68 height 13
click at [914, 392] on img at bounding box center [929, 379] width 60 height 43
click at [1054, 459] on input "2065" at bounding box center [1147, 456] width 248 height 21
type input "2"
click at [1053, 460] on input "number" at bounding box center [1147, 456] width 248 height 21
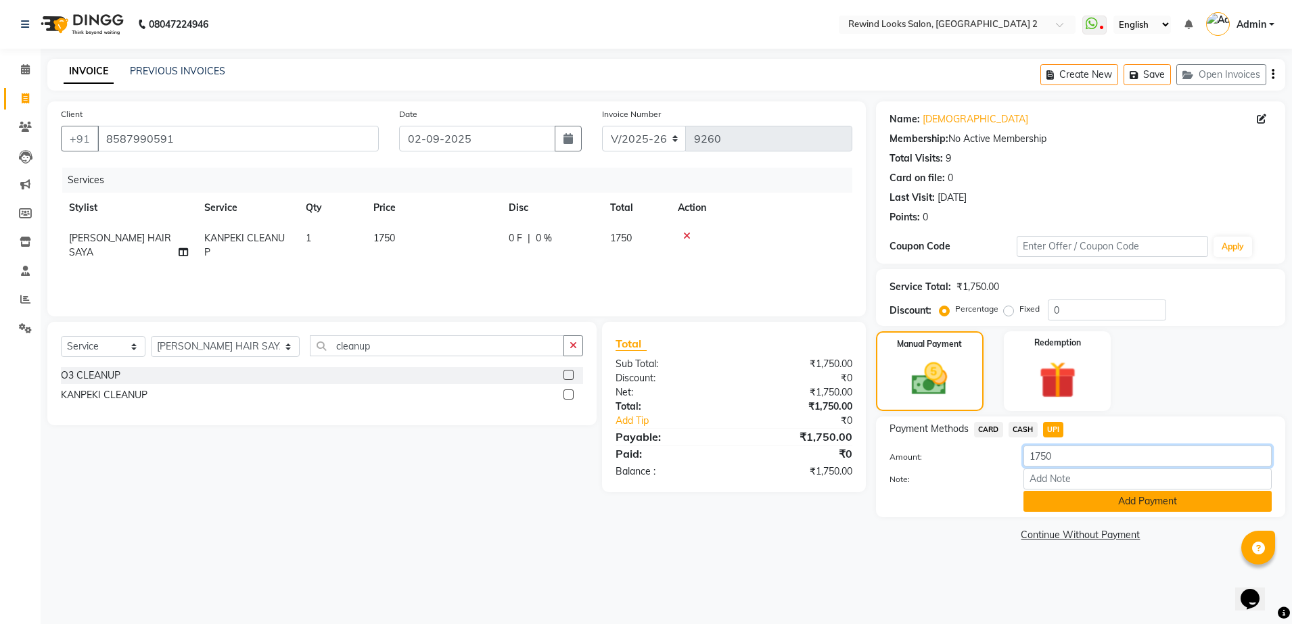
type input "1750"
click at [1106, 502] on button "Add Payment" at bounding box center [1147, 501] width 248 height 21
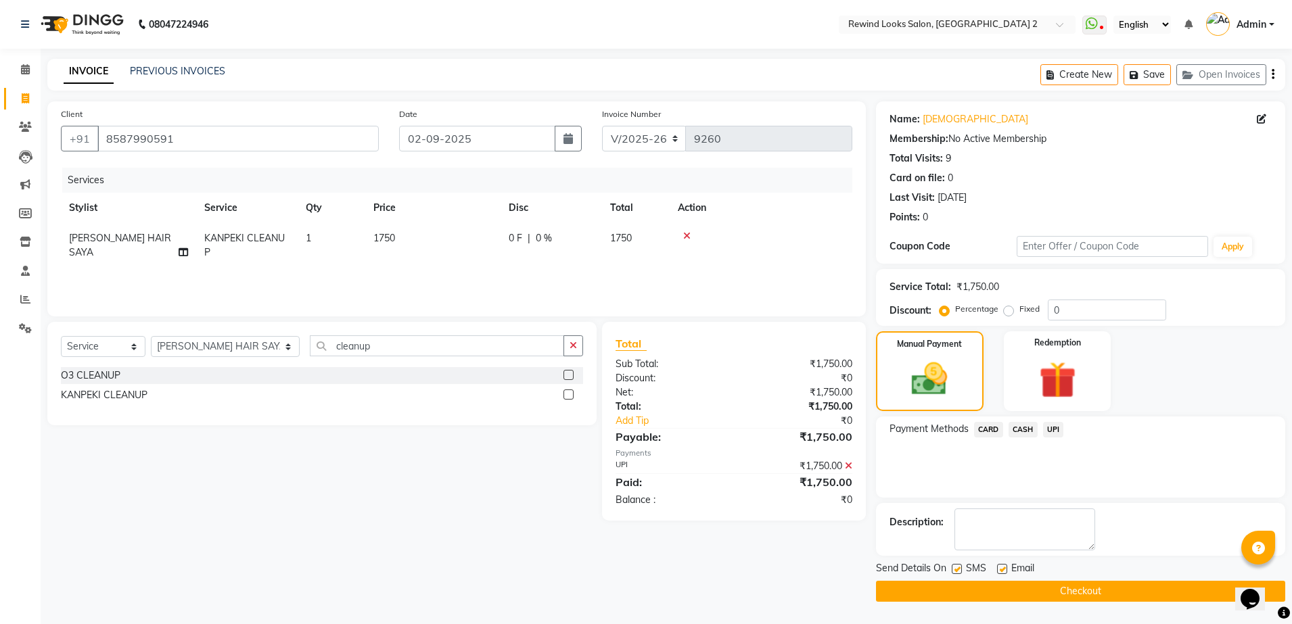
click at [1098, 592] on button "Checkout" at bounding box center [1080, 591] width 409 height 21
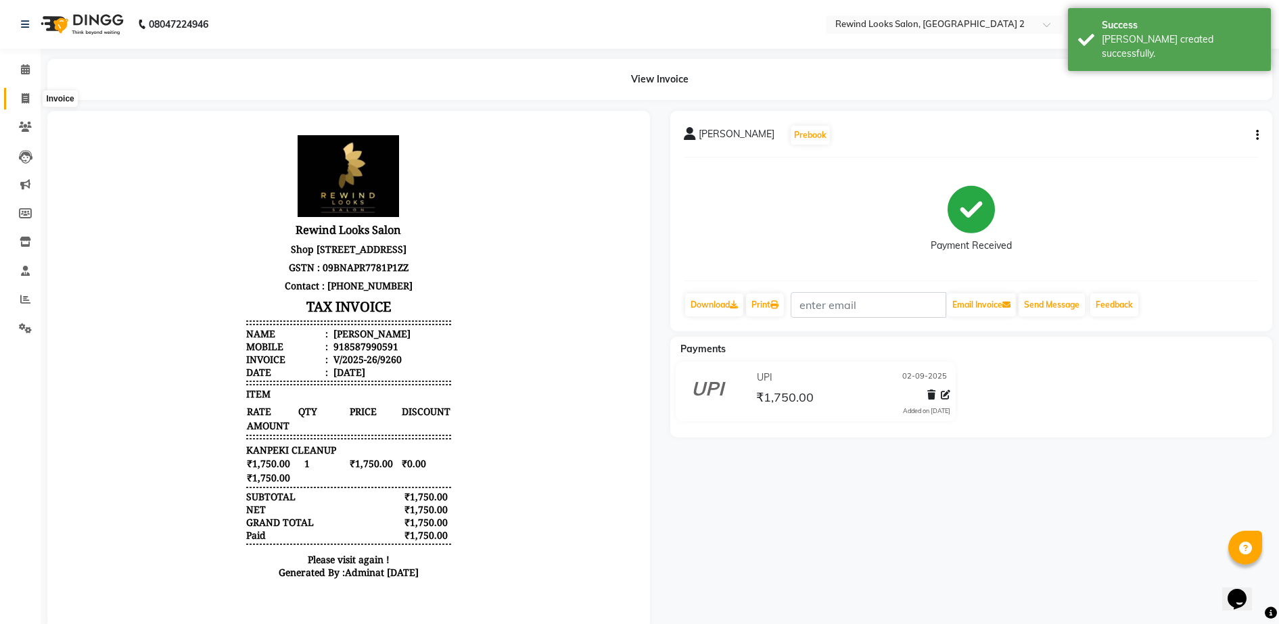
click at [24, 94] on icon at bounding box center [25, 98] width 7 height 10
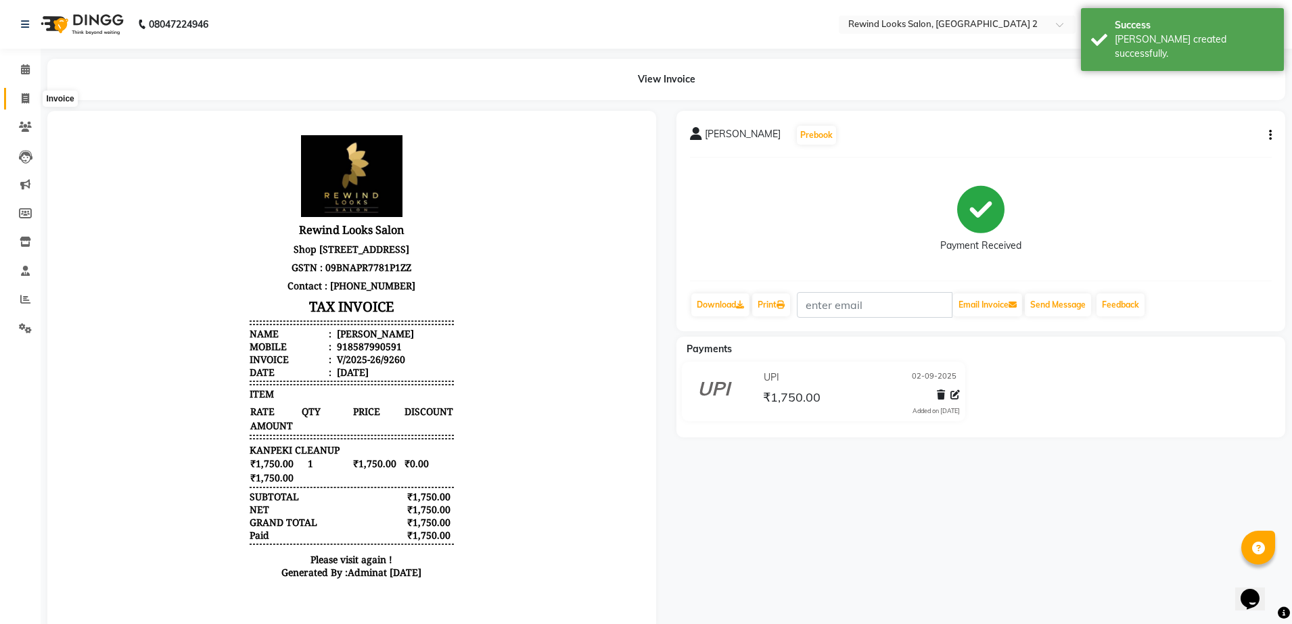
select select "4640"
select select "service"
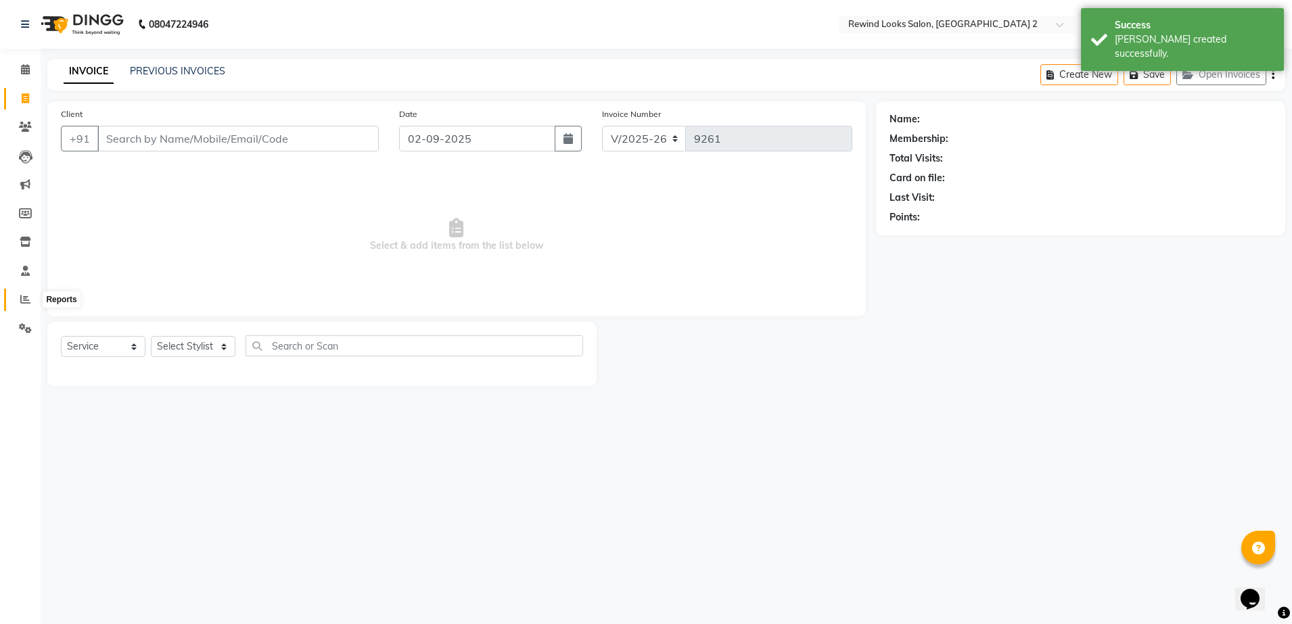
click at [24, 296] on icon at bounding box center [25, 299] width 10 height 10
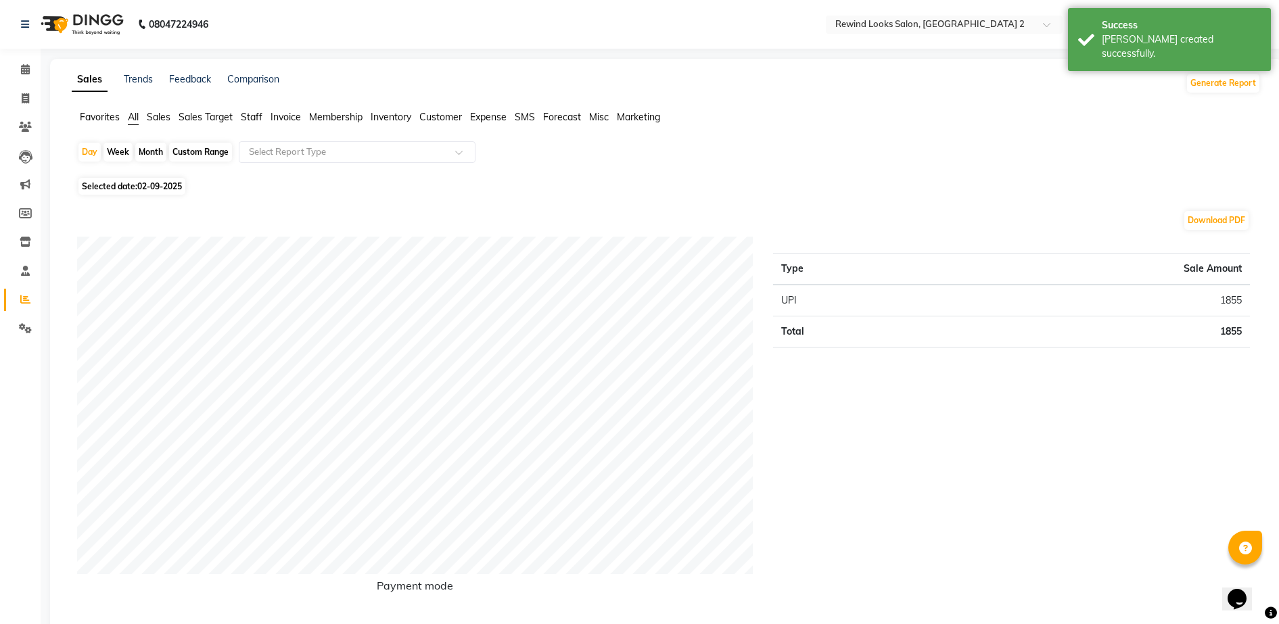
click at [249, 117] on span "Staff" at bounding box center [252, 117] width 22 height 12
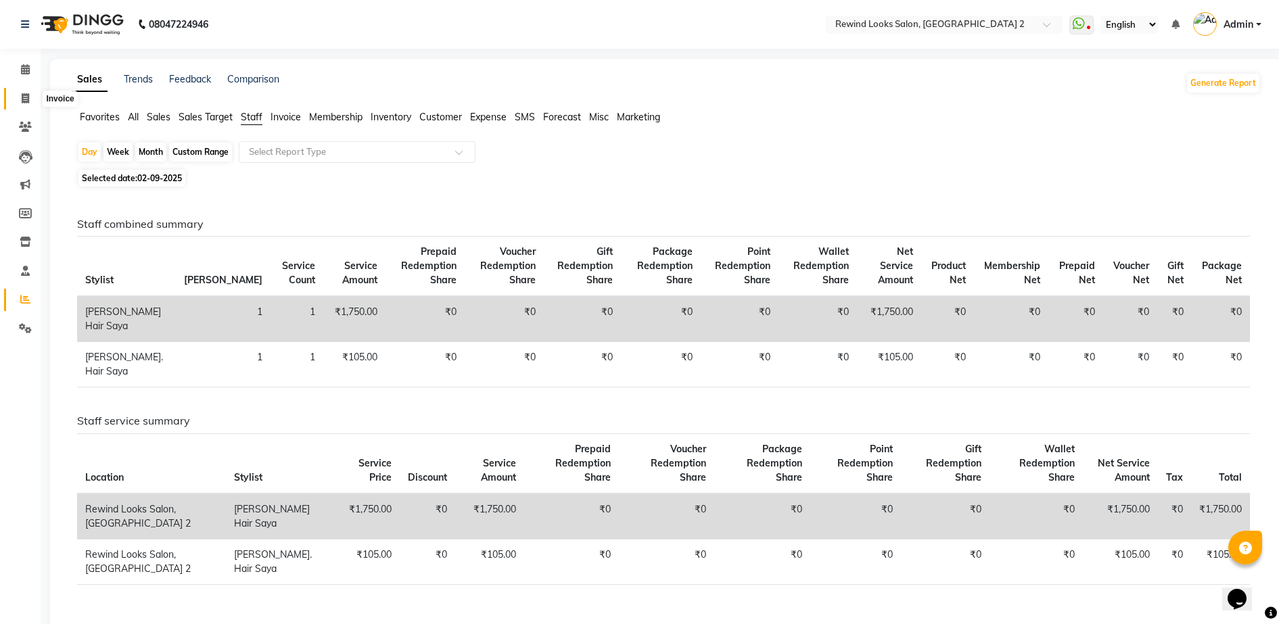
click at [28, 99] on icon at bounding box center [25, 98] width 7 height 10
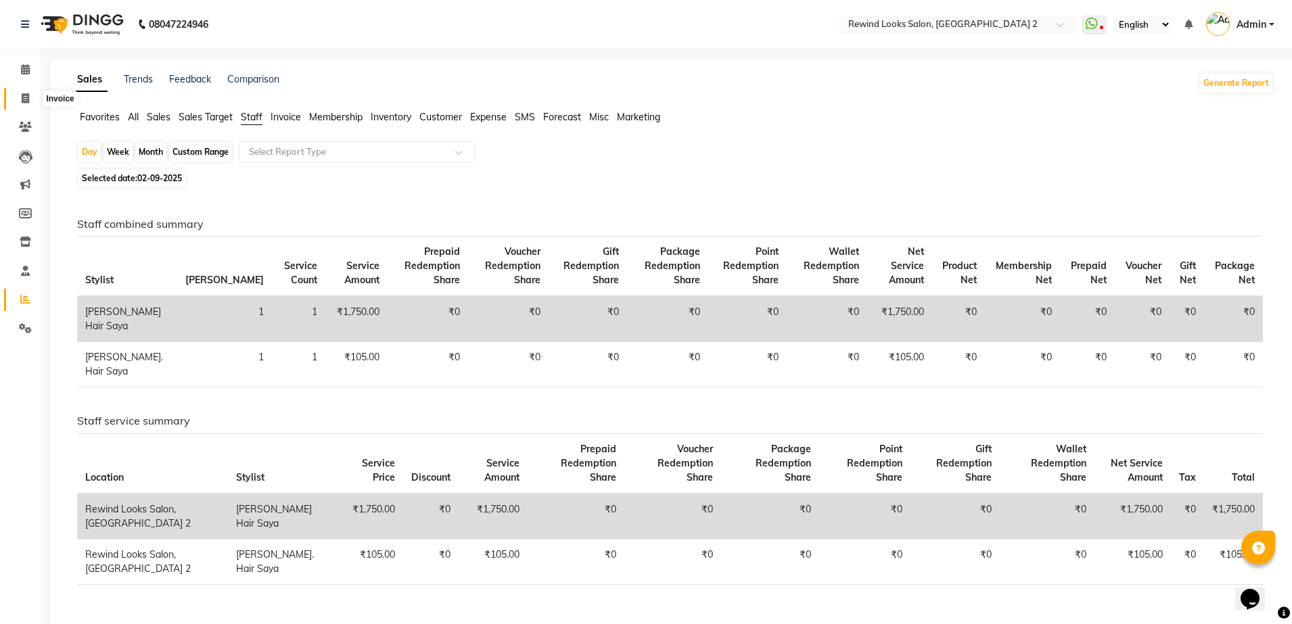
select select "4640"
select select "service"
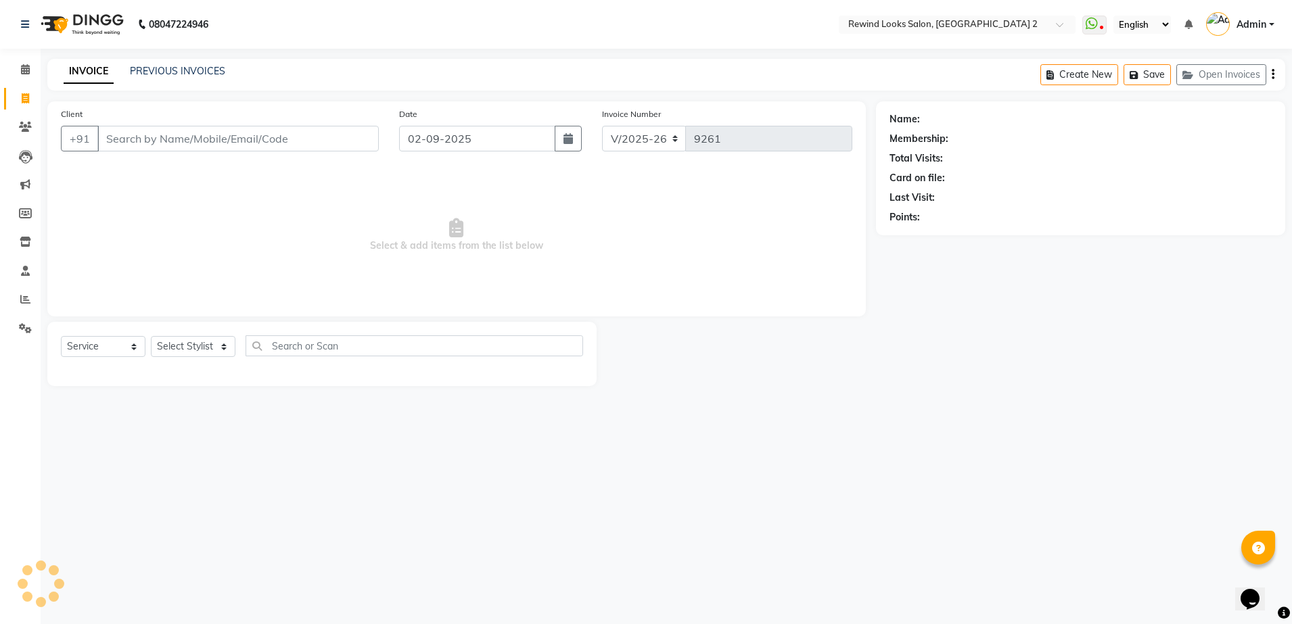
select select "27076"
